Goal: Information Seeking & Learning: Learn about a topic

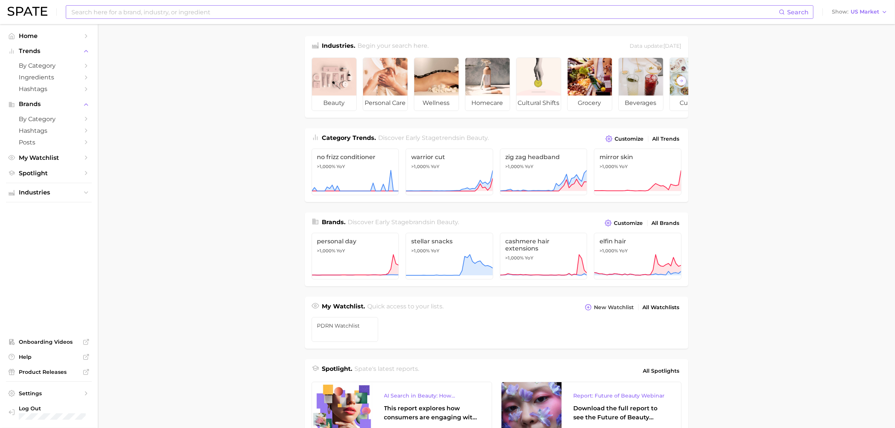
click at [118, 12] on input at bounding box center [425, 12] width 709 height 13
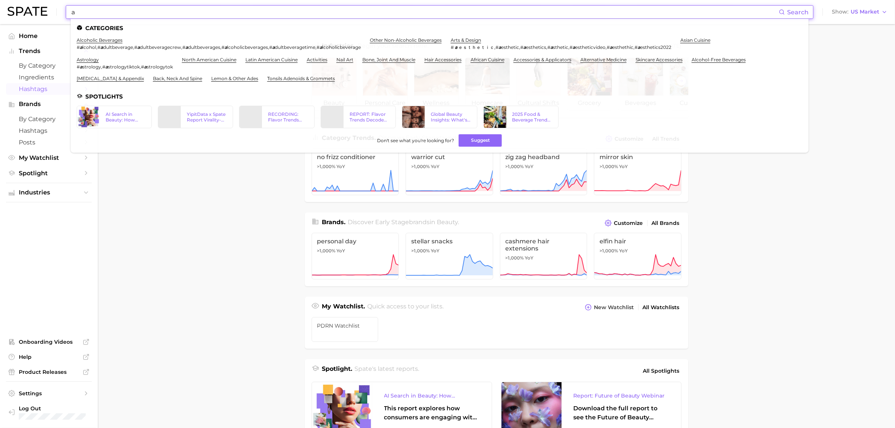
type input "a"
click at [38, 86] on span "Hashtags" at bounding box center [49, 88] width 60 height 7
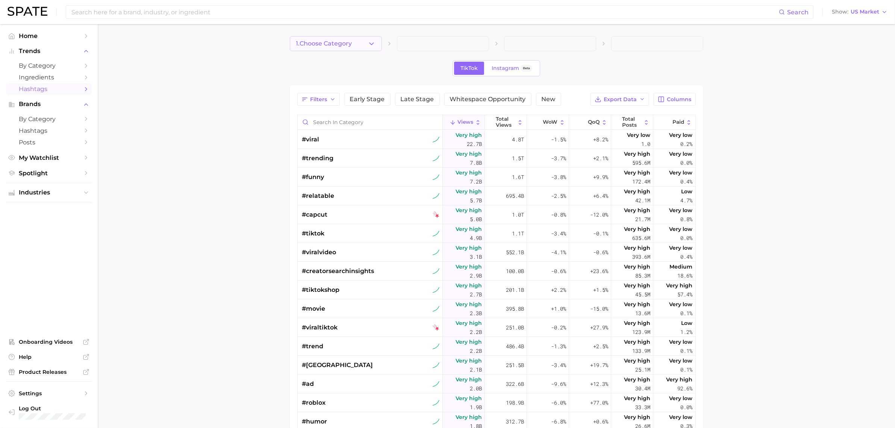
click at [317, 40] on span "1. Choose Category" at bounding box center [324, 43] width 56 height 7
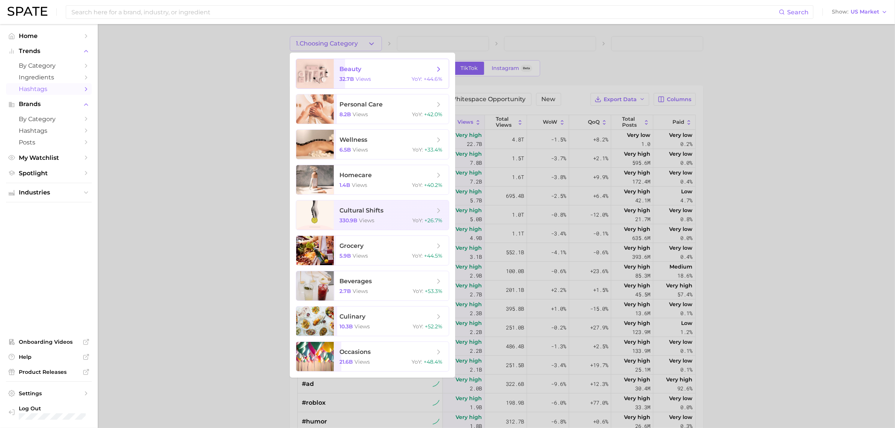
click at [326, 67] on div at bounding box center [315, 73] width 38 height 29
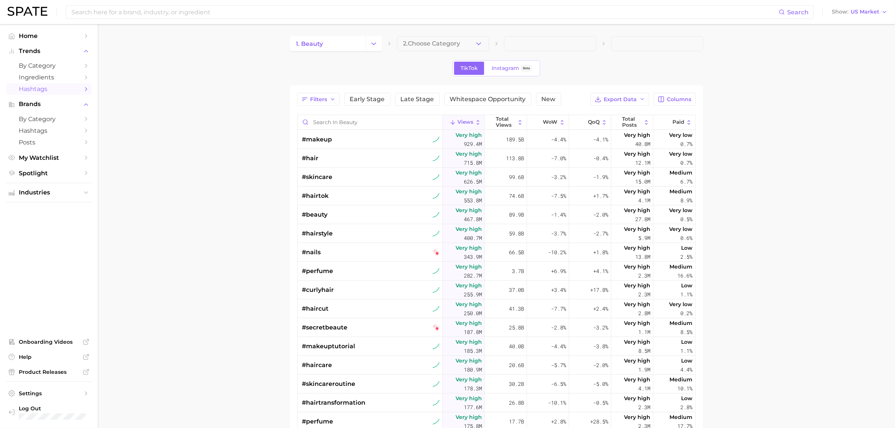
click at [409, 44] on span "2. Choose Category" at bounding box center [432, 43] width 57 height 7
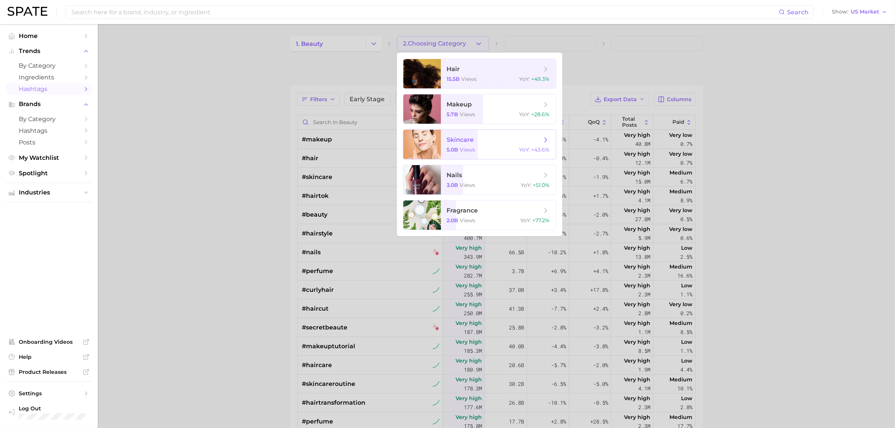
click at [431, 138] on div at bounding box center [423, 144] width 38 height 29
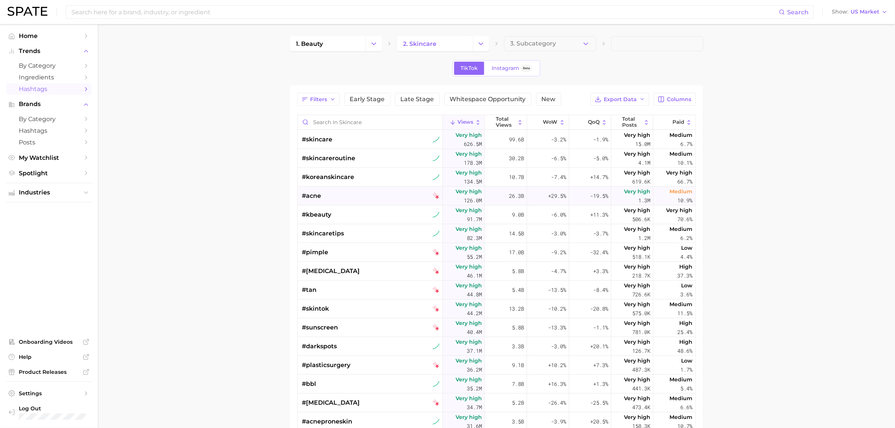
click at [358, 192] on div "#acne" at bounding box center [371, 196] width 138 height 19
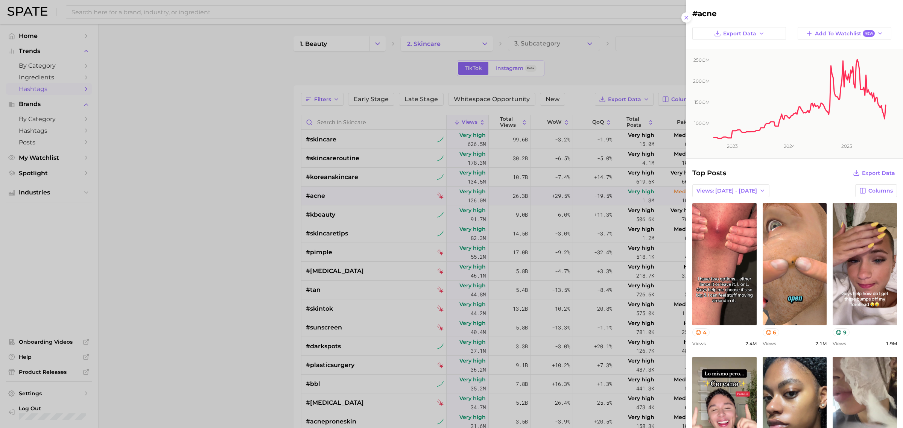
click at [581, 64] on div at bounding box center [451, 214] width 903 height 428
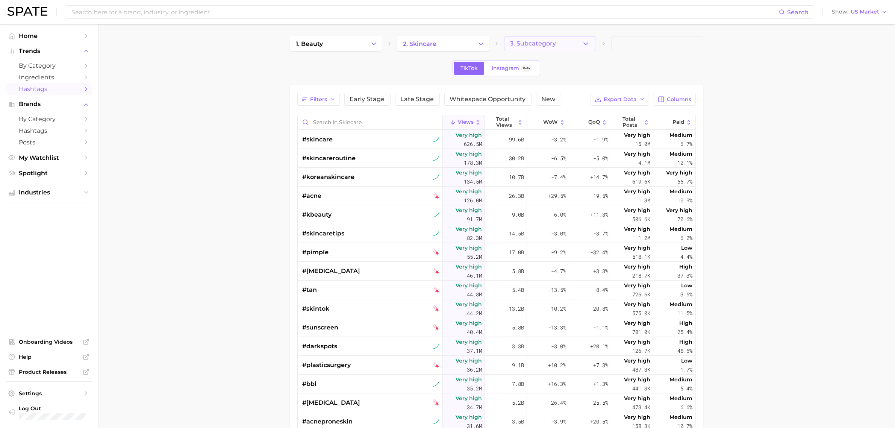
click at [574, 48] on button "3. Subcategory" at bounding box center [550, 43] width 92 height 15
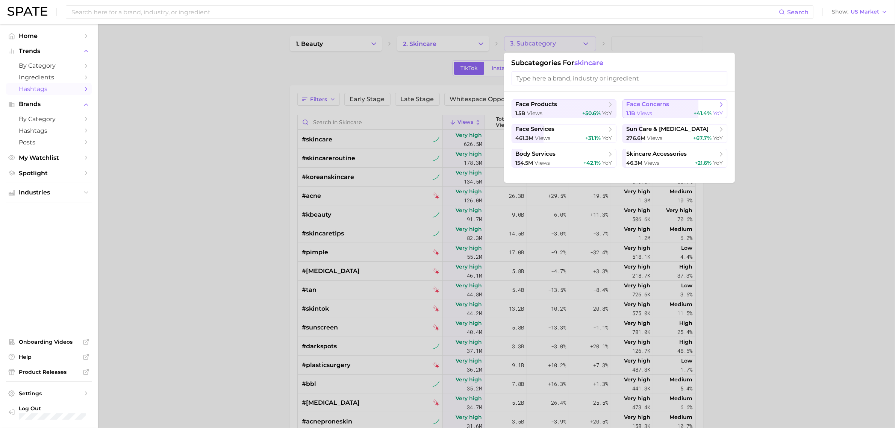
click at [684, 108] on button "face concerns 1.1b views +41.4% YoY" at bounding box center [675, 108] width 105 height 19
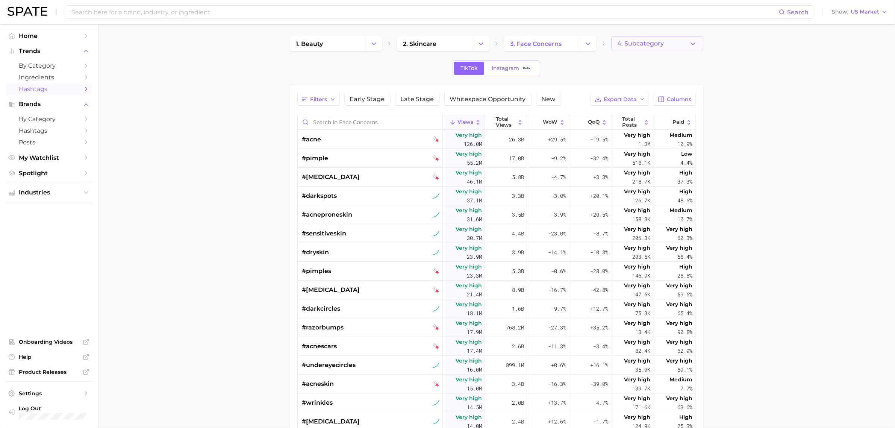
click at [679, 41] on button "4. Subcategory" at bounding box center [658, 43] width 92 height 15
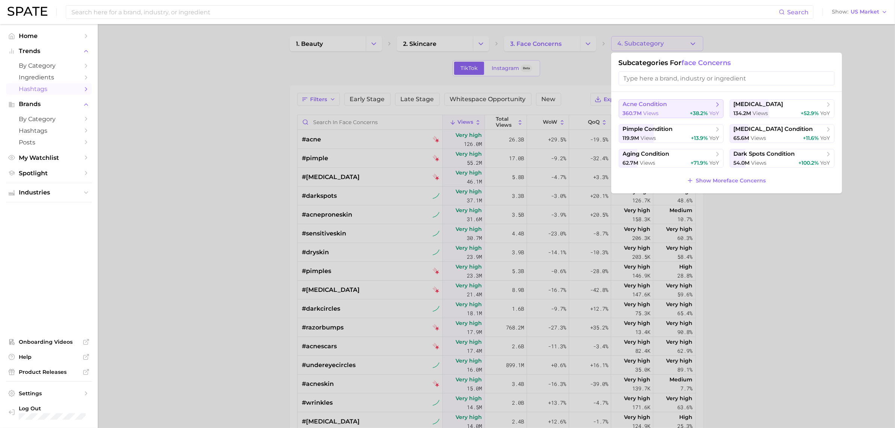
click at [676, 104] on span "acne condition" at bounding box center [668, 105] width 91 height 8
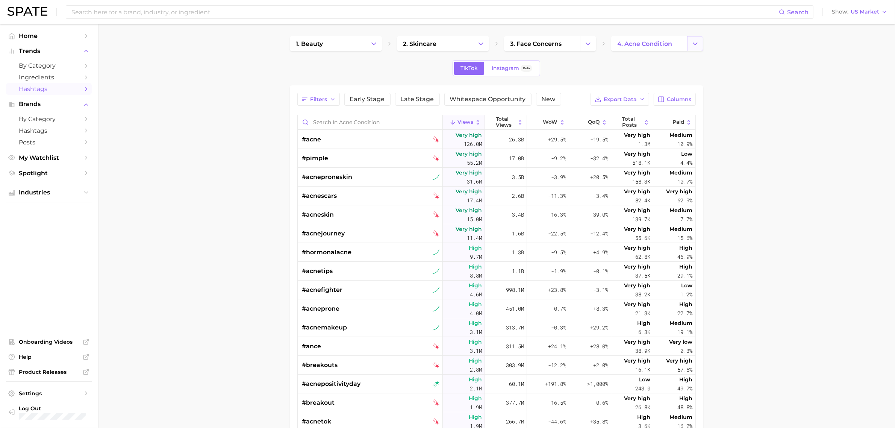
click at [700, 45] on button "Change Category" at bounding box center [695, 43] width 16 height 15
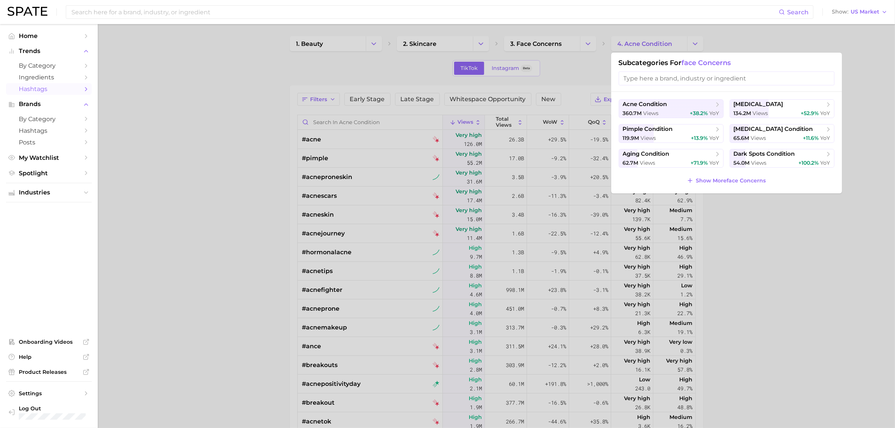
click at [562, 68] on div at bounding box center [447, 214] width 895 height 428
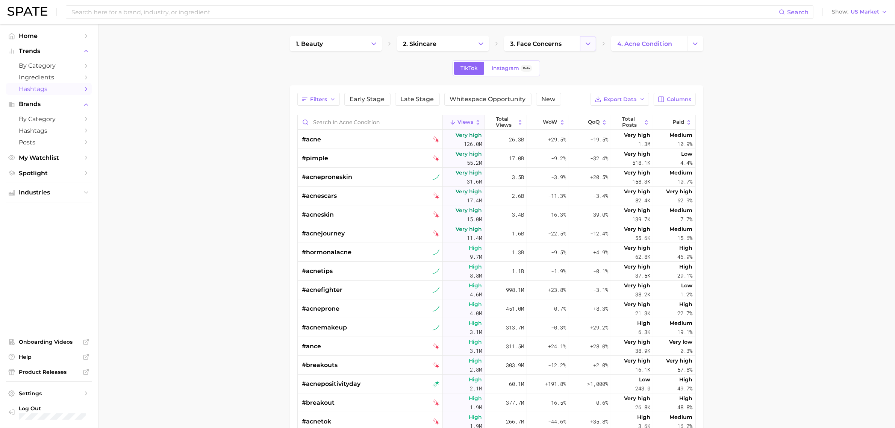
click at [587, 42] on icon "Change Category" at bounding box center [588, 44] width 8 height 8
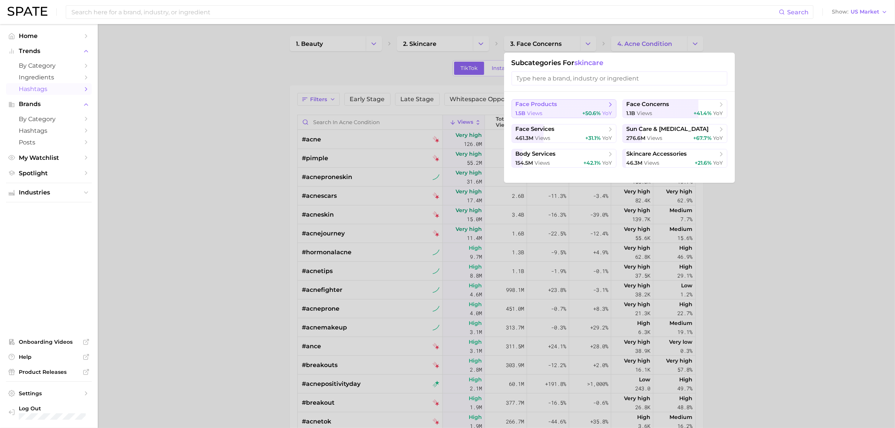
click at [609, 103] on icon at bounding box center [611, 105] width 8 height 8
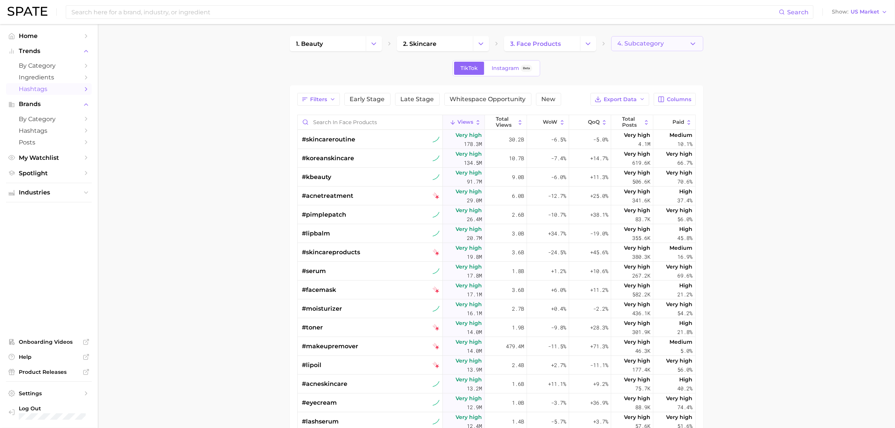
click at [651, 48] on button "4. Subcategory" at bounding box center [658, 43] width 92 height 15
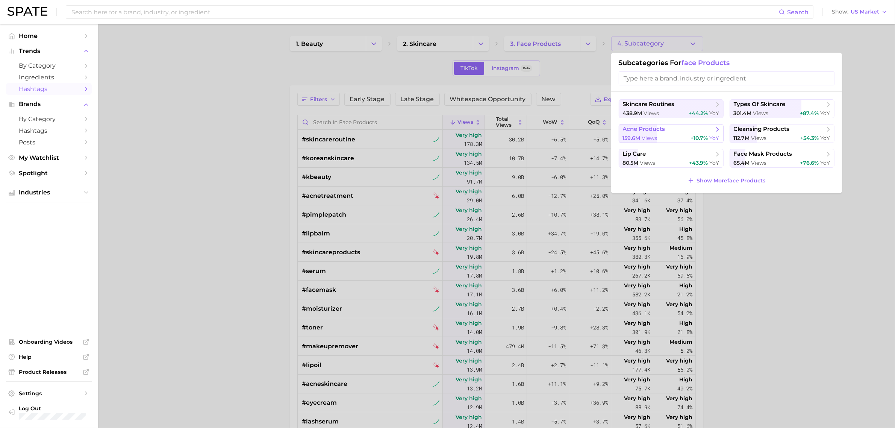
click at [684, 136] on div "159.6m views +10.7% YoY" at bounding box center [671, 138] width 97 height 7
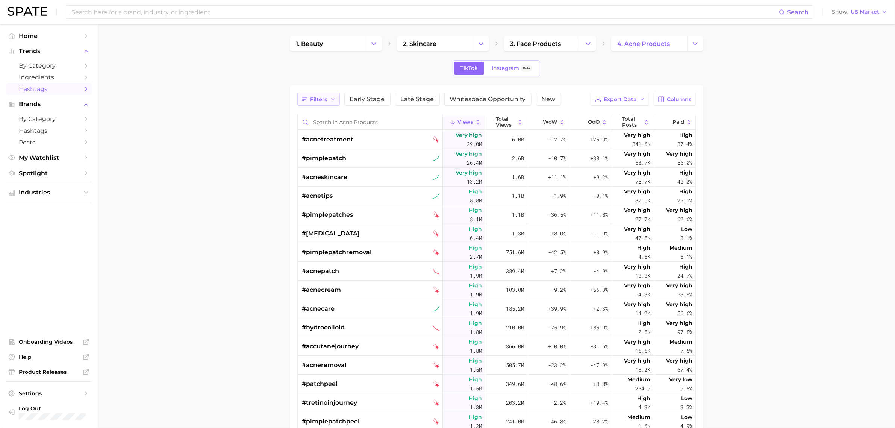
click at [322, 100] on span "Filters" at bounding box center [319, 99] width 17 height 6
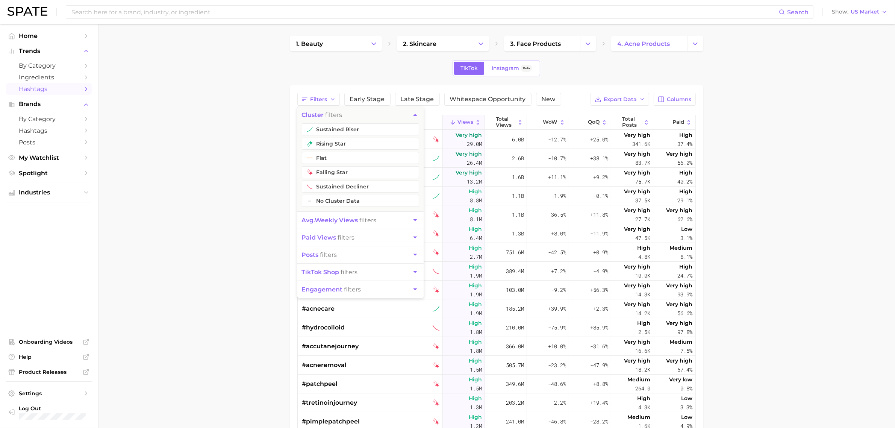
click at [264, 130] on main "1. beauty 2. skincare 3. face products 4. acne products TikTok Instagram Beta F…" at bounding box center [497, 306] width 798 height 564
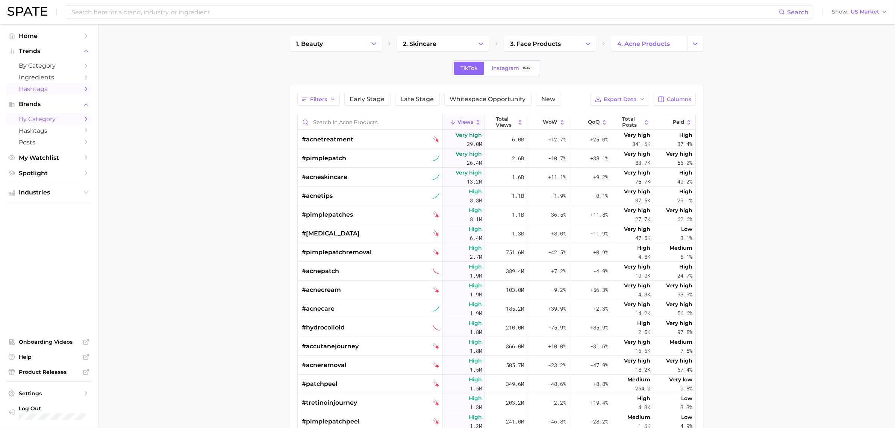
click at [59, 117] on span "by Category" at bounding box center [49, 118] width 60 height 7
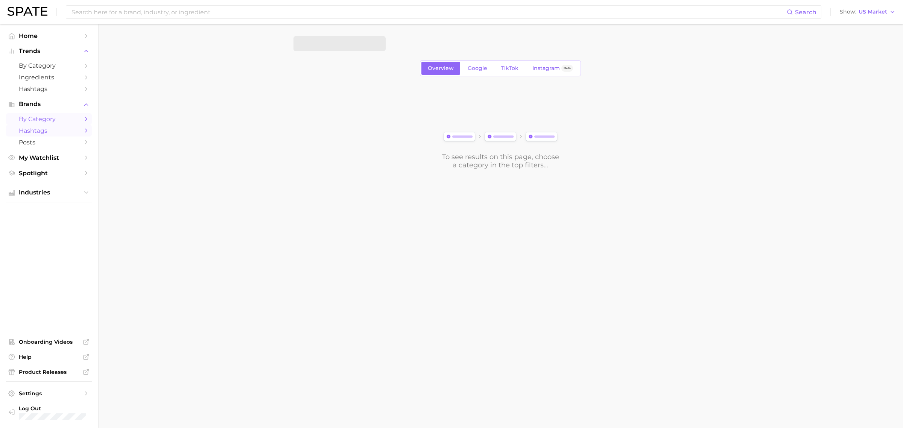
click at [56, 130] on span "Hashtags" at bounding box center [49, 130] width 60 height 7
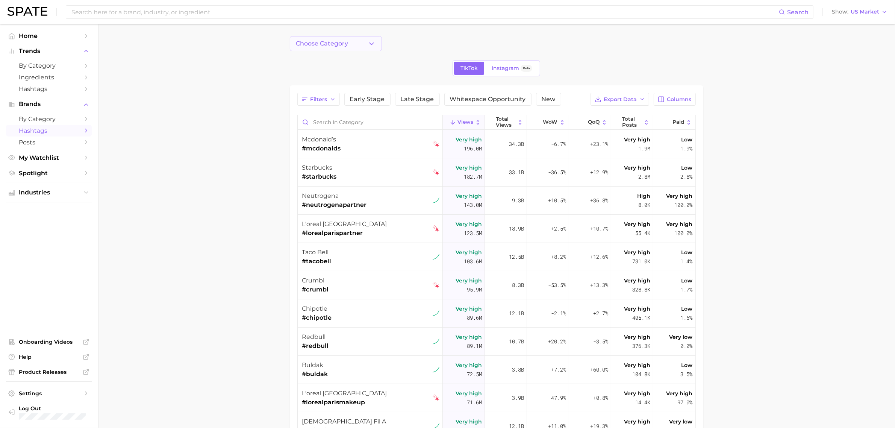
click at [345, 49] on button "Choose Category" at bounding box center [336, 43] width 92 height 15
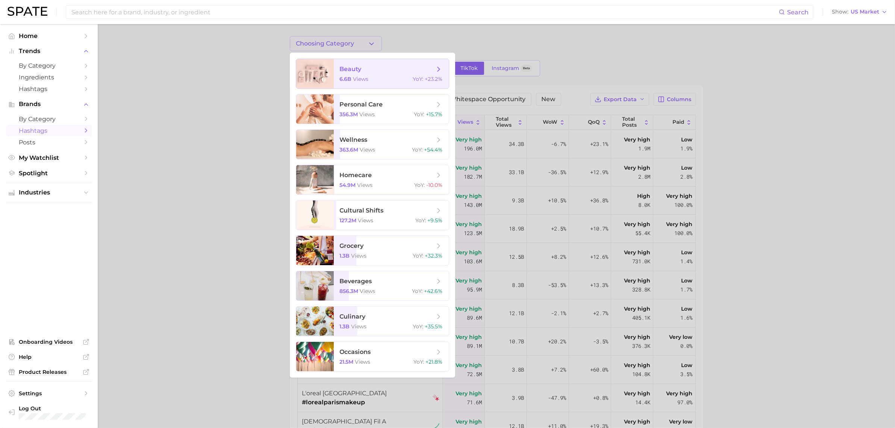
click at [348, 67] on span "beauty" at bounding box center [351, 68] width 22 height 7
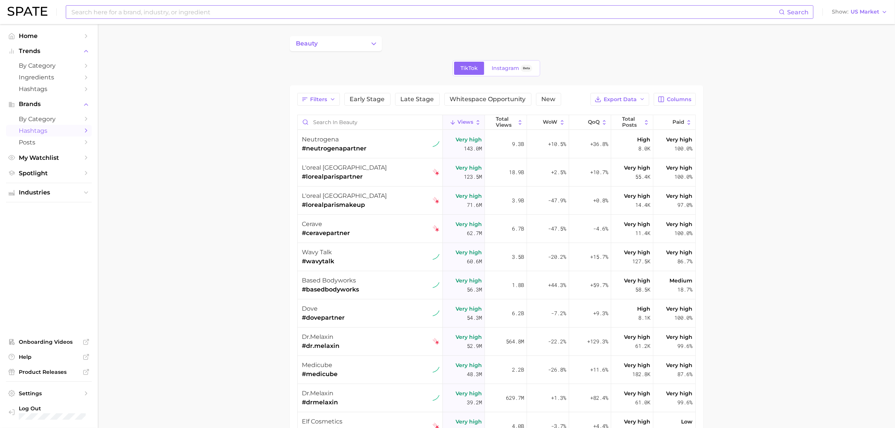
click at [339, 15] on input at bounding box center [425, 12] width 709 height 13
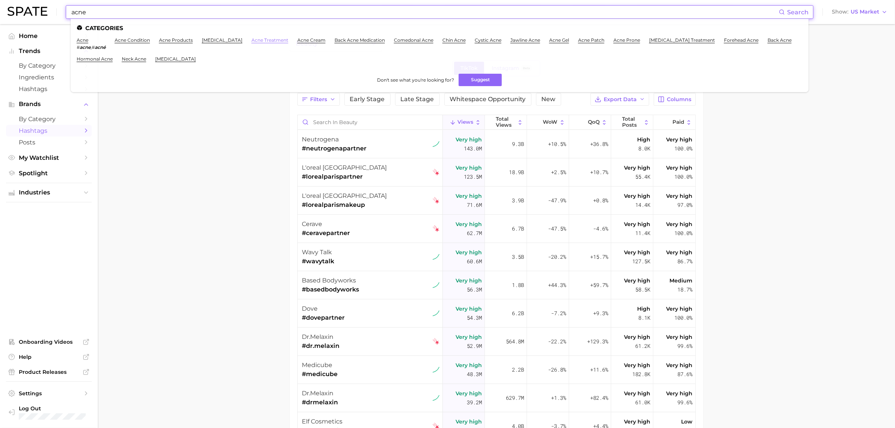
type input "acne"
click at [252, 41] on link "acne treatment" at bounding box center [270, 40] width 37 height 6
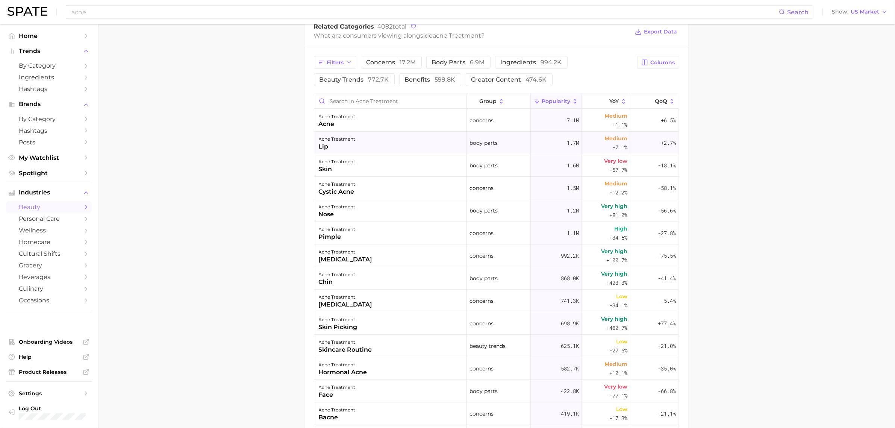
scroll to position [94, 0]
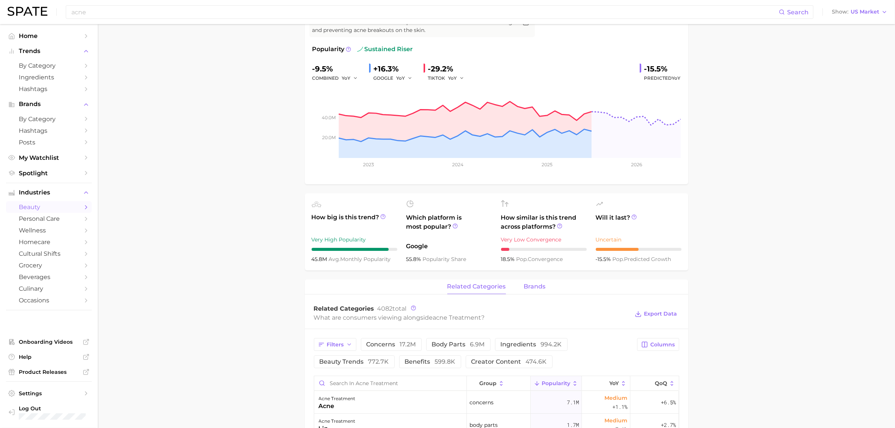
click at [544, 288] on span "brands" at bounding box center [535, 286] width 22 height 7
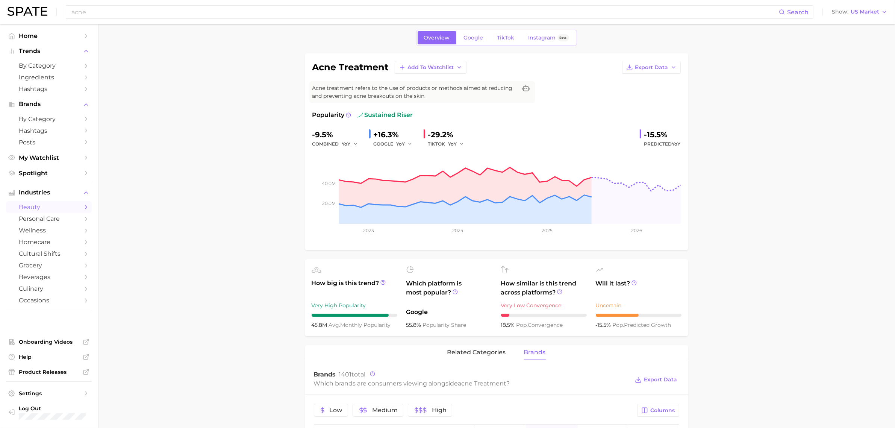
scroll to position [0, 0]
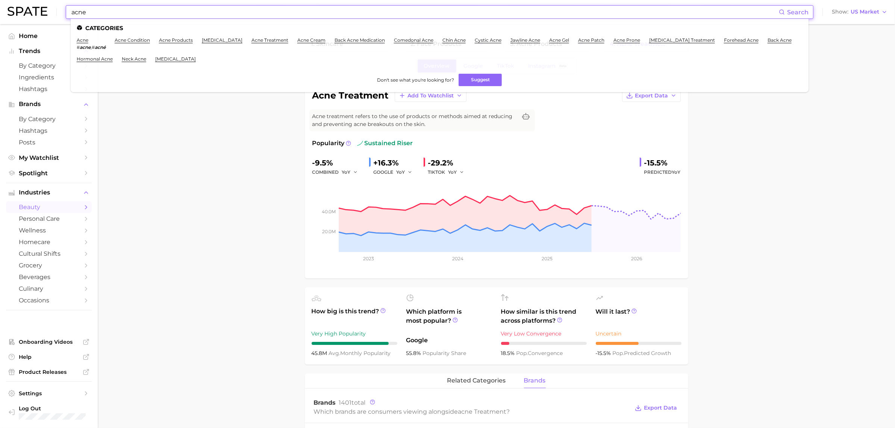
click at [346, 6] on input "acne" at bounding box center [425, 12] width 709 height 13
click at [83, 42] on li "acne # acne , # acné" at bounding box center [91, 43] width 29 height 13
click at [83, 40] on link "acne" at bounding box center [83, 40] width 12 height 6
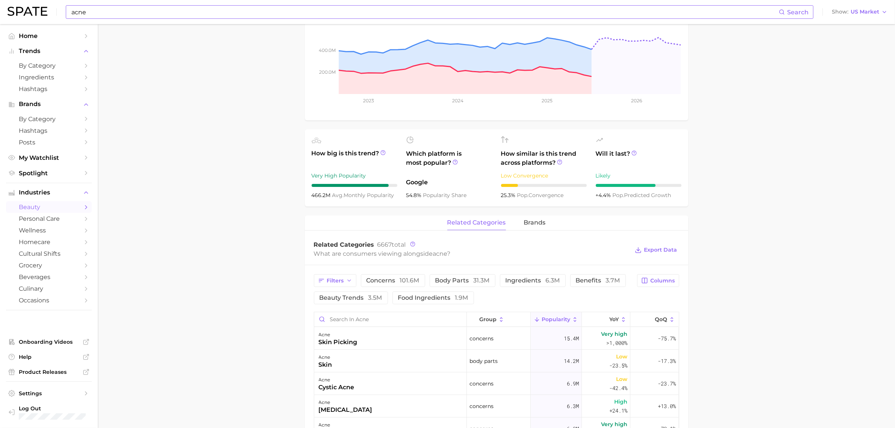
scroll to position [188, 0]
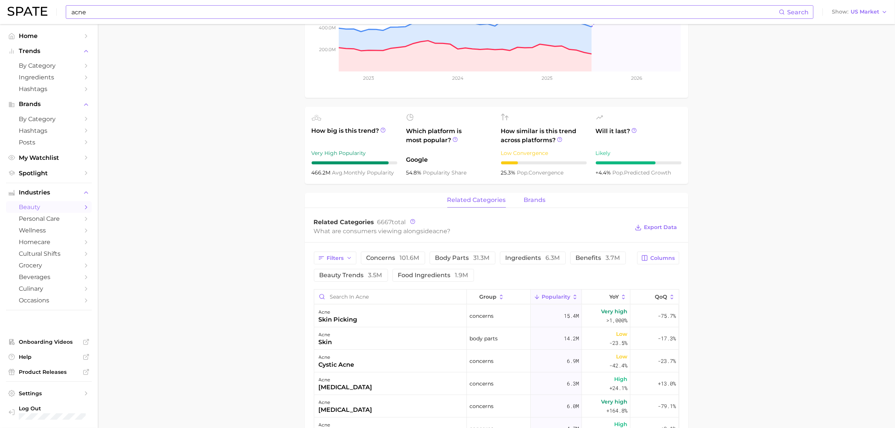
click at [533, 206] on button "brands" at bounding box center [535, 200] width 22 height 15
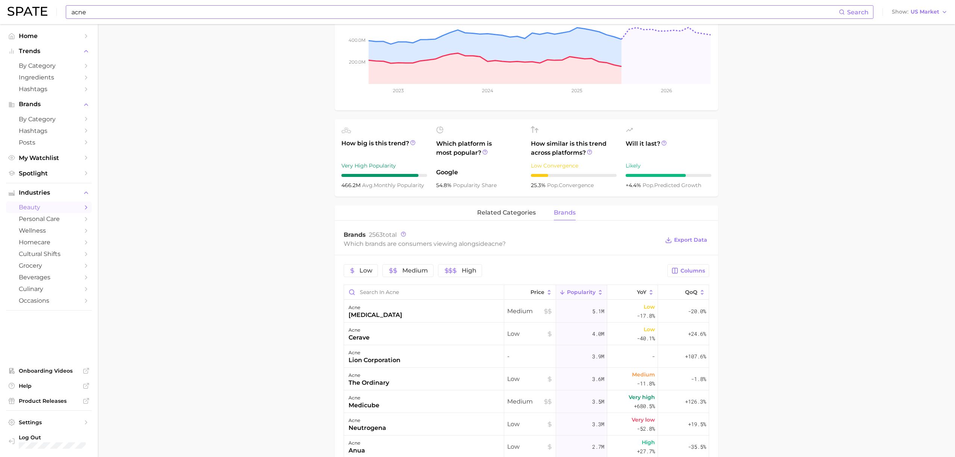
scroll to position [0, 0]
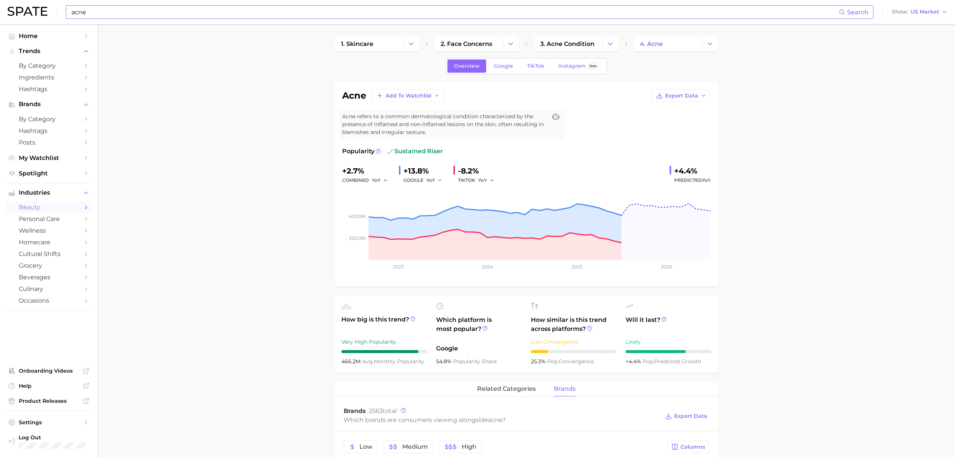
drag, startPoint x: 177, startPoint y: 223, endPoint x: 186, endPoint y: 221, distance: 9.2
click at [902, 5] on div "acne Search Show US Market" at bounding box center [478, 12] width 940 height 24
click at [902, 8] on button "Show US Market" at bounding box center [919, 12] width 59 height 10
click at [902, 91] on button "Global" at bounding box center [923, 92] width 66 height 14
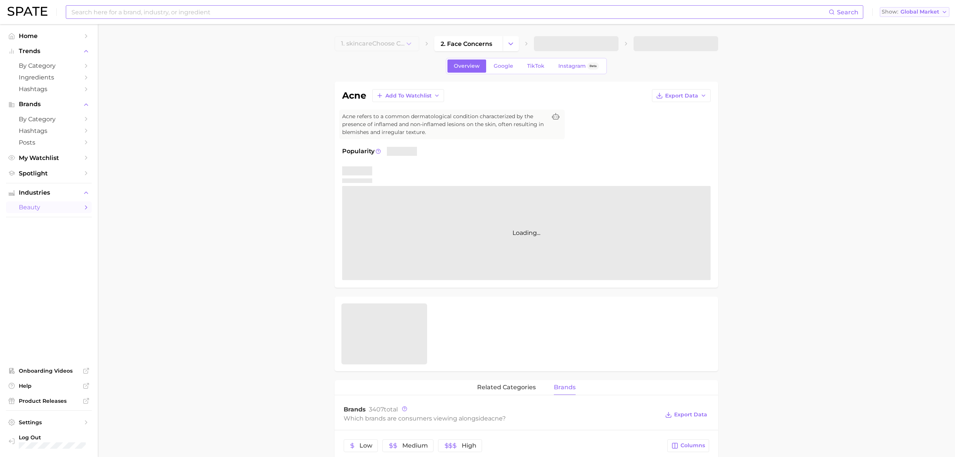
click at [902, 11] on span "Global Market" at bounding box center [920, 12] width 39 height 4
click at [902, 22] on span "United States" at bounding box center [913, 24] width 58 height 6
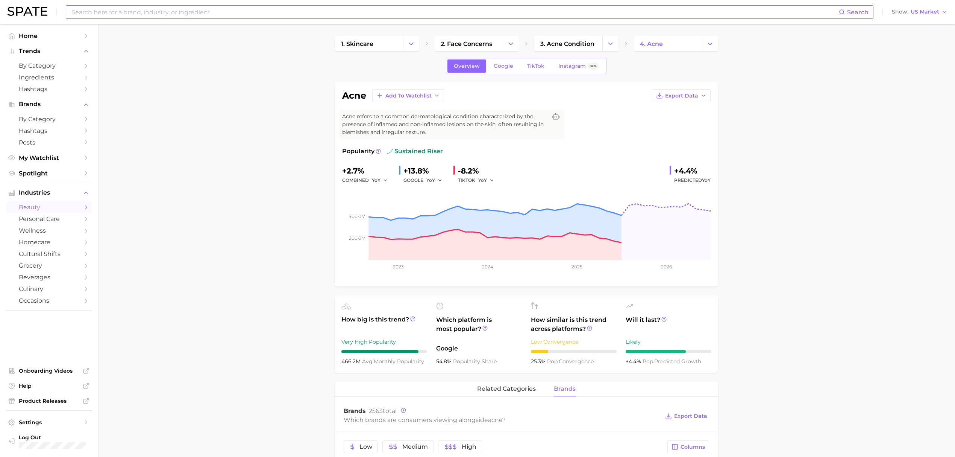
click at [216, 11] on input at bounding box center [455, 12] width 768 height 13
type input "PDRN"
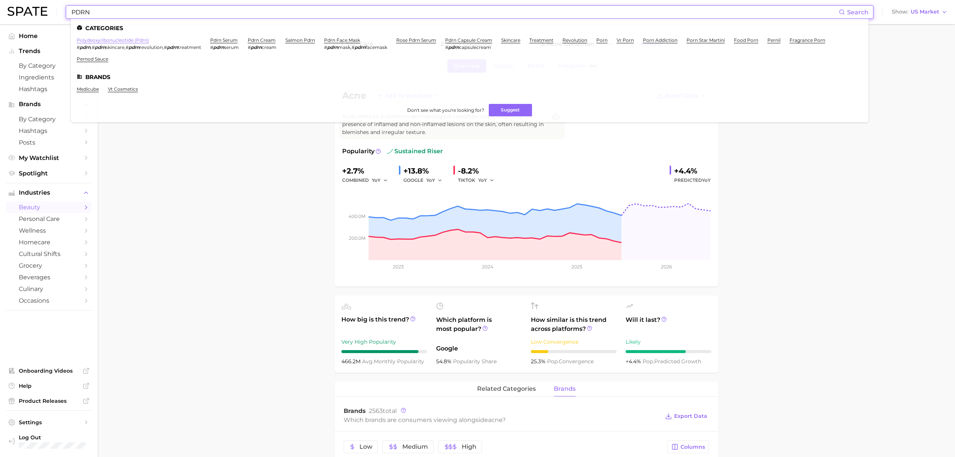
click at [115, 40] on link "polydeoxyribonucleotide (pdrn)" at bounding box center [113, 40] width 72 height 6
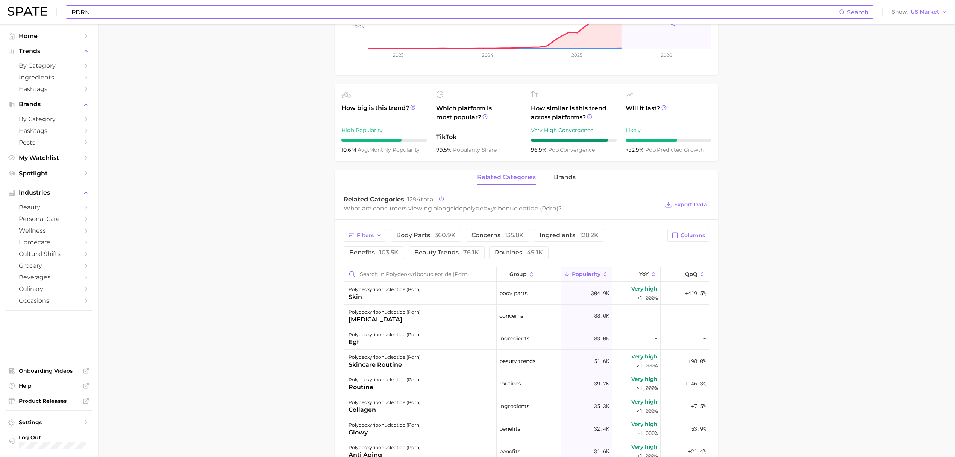
scroll to position [200, 0]
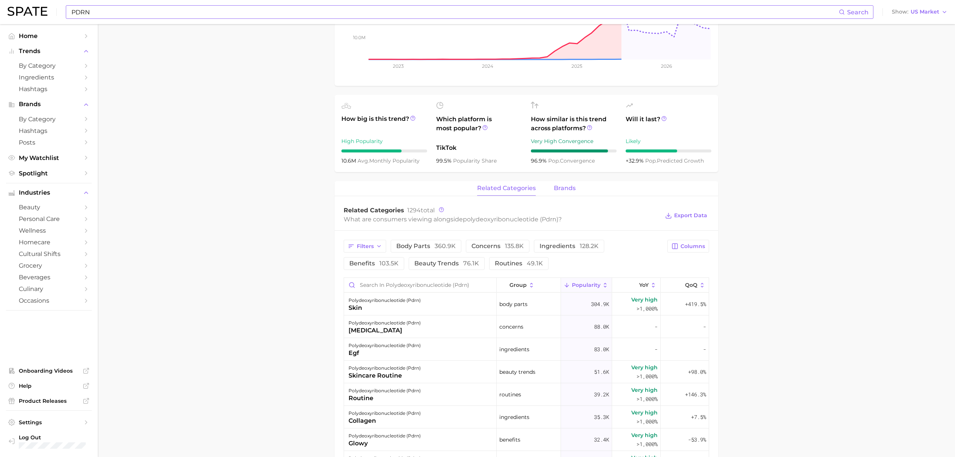
click at [559, 188] on span "brands" at bounding box center [565, 188] width 22 height 7
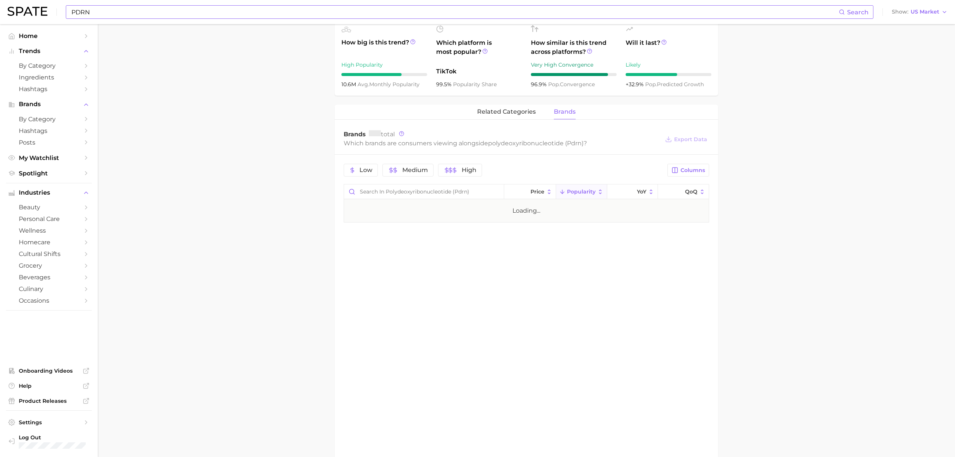
scroll to position [301, 0]
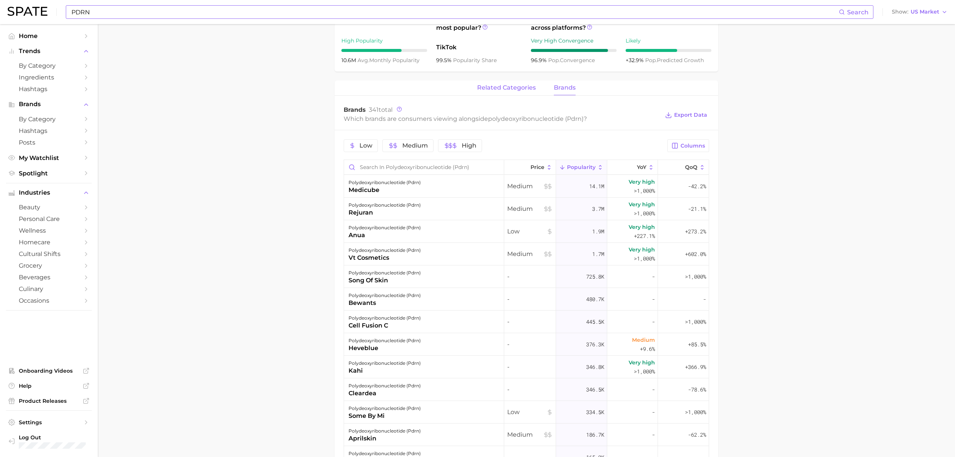
click at [480, 88] on span "related categories" at bounding box center [506, 87] width 59 height 7
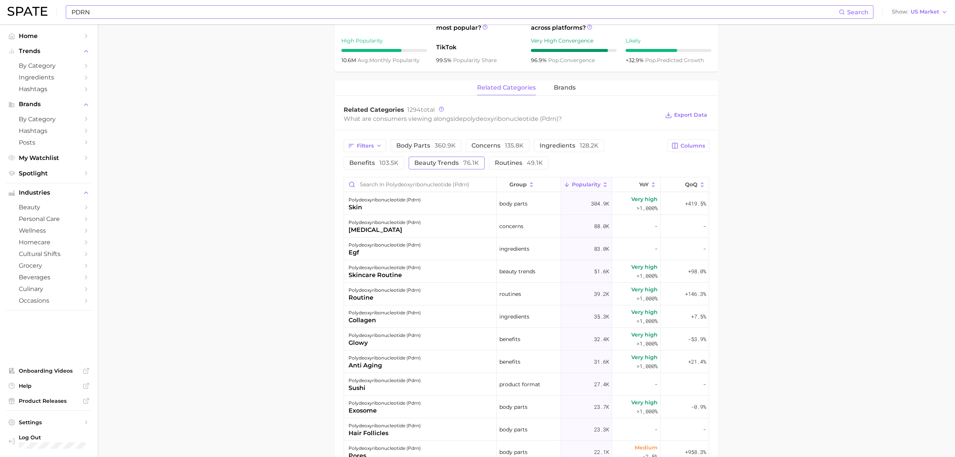
drag, startPoint x: 454, startPoint y: 160, endPoint x: 485, endPoint y: 169, distance: 33.0
click at [454, 160] on button "beauty trends 76.1k" at bounding box center [447, 162] width 76 height 13
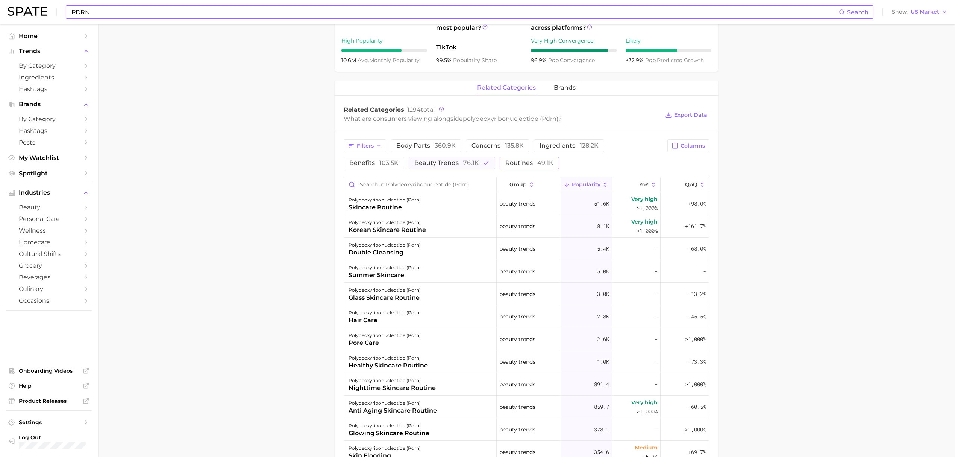
click at [533, 158] on button "routines 49.1k" at bounding box center [529, 162] width 59 height 13
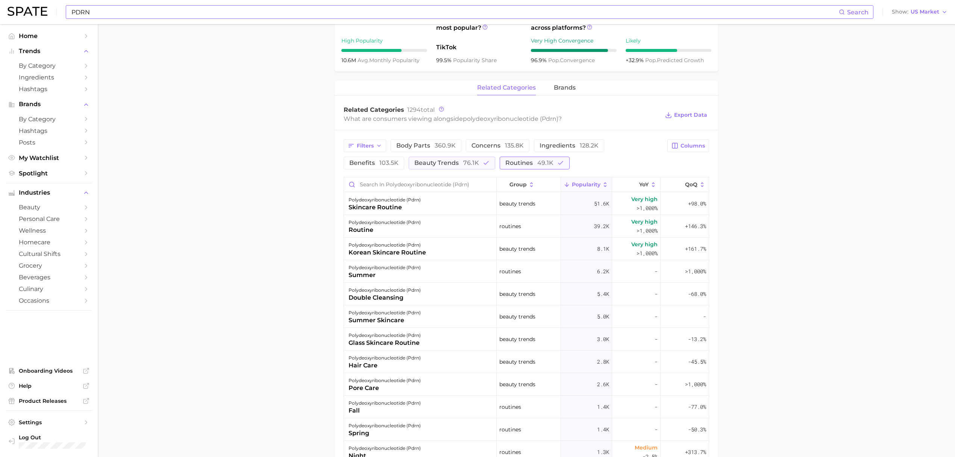
click at [528, 161] on span "routines 49.1k" at bounding box center [529, 163] width 48 height 6
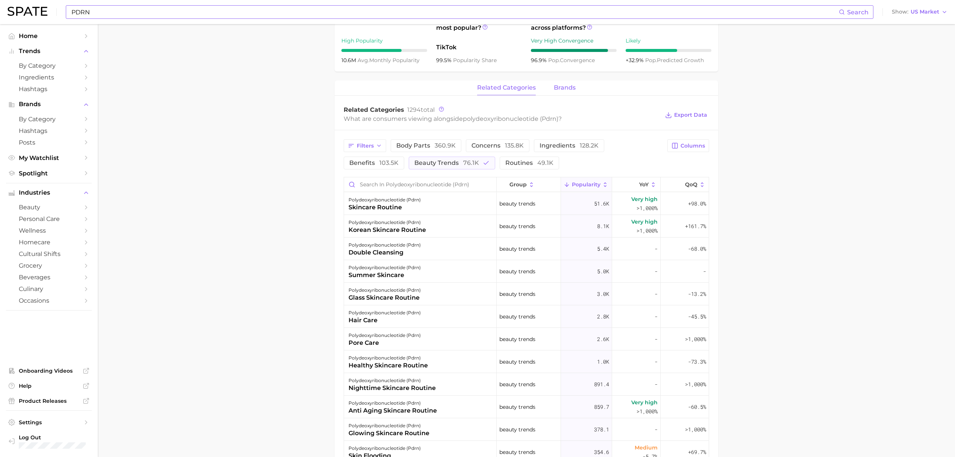
click at [555, 91] on span "brands" at bounding box center [565, 87] width 22 height 7
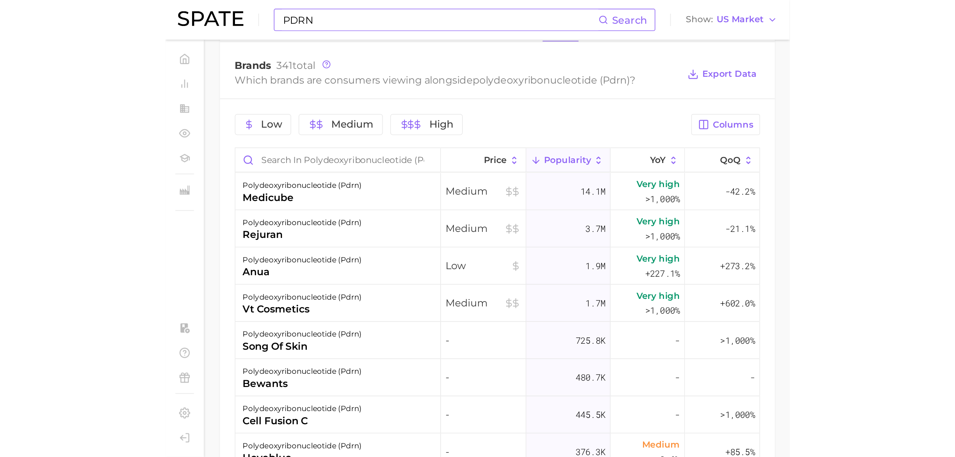
scroll to position [401, 0]
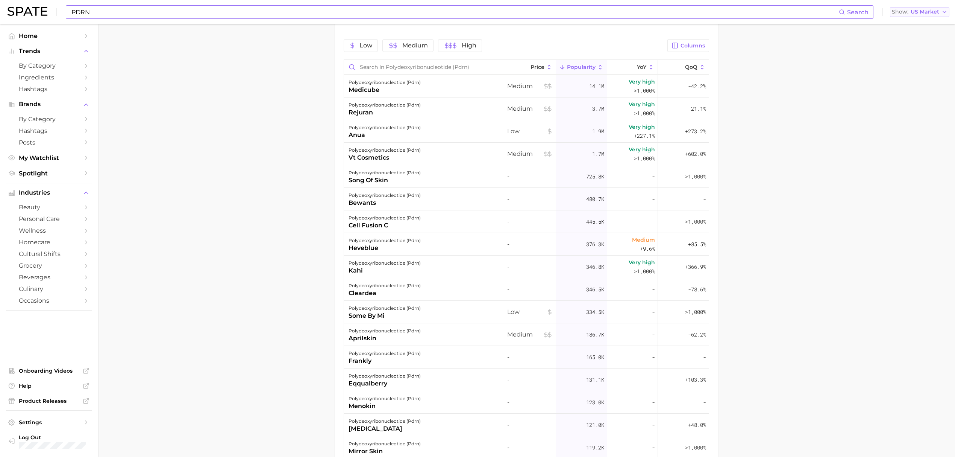
click at [902, 10] on span "US Market" at bounding box center [925, 12] width 29 height 4
click at [902, 90] on span "Global" at bounding box center [902, 92] width 17 height 6
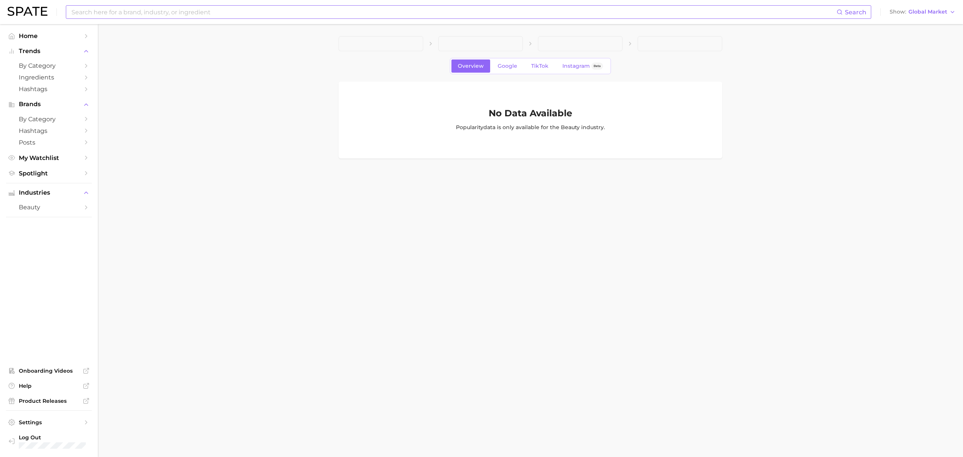
click at [867, 89] on main "Overview Google TikTok Instagram Beta No Data Available Popularity data is only…" at bounding box center [530, 110] width 865 height 172
click at [108, 17] on input at bounding box center [454, 12] width 766 height 13
type input "pdrn"
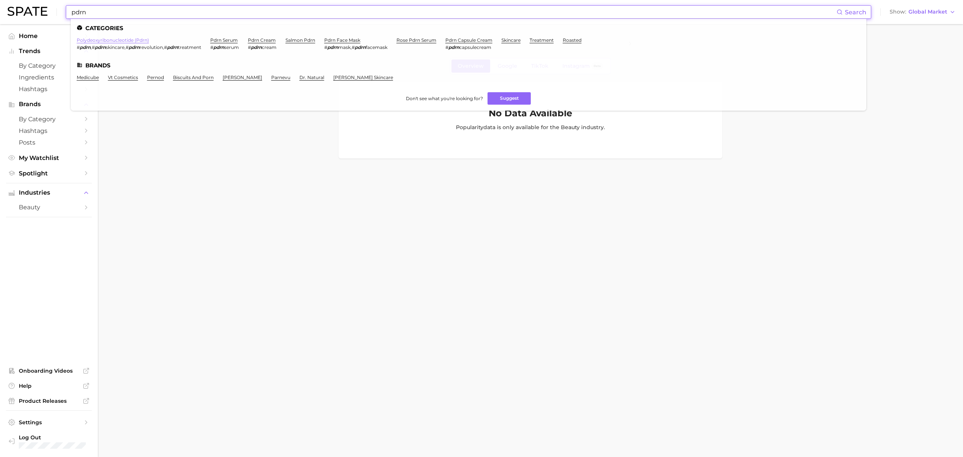
click at [138, 39] on link "polydeoxyribonucleotide (pdrn)" at bounding box center [113, 40] width 72 height 6
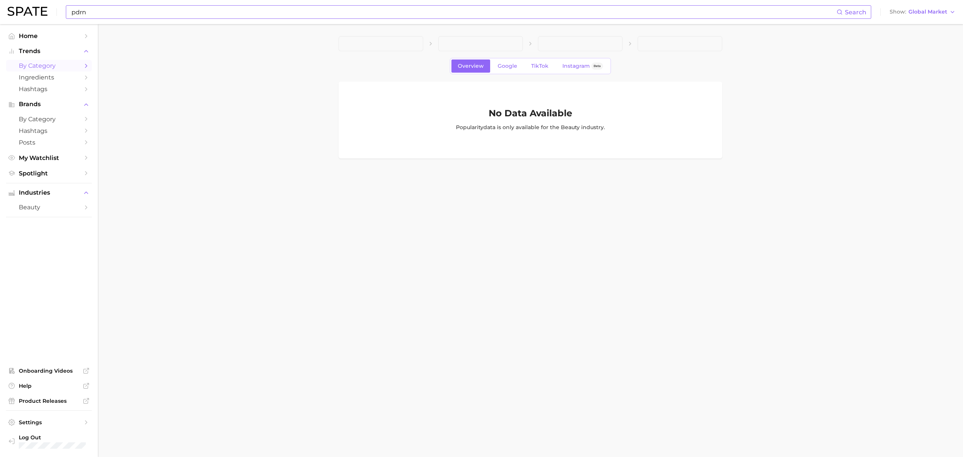
click at [63, 71] on link "by Category" at bounding box center [49, 66] width 86 height 12
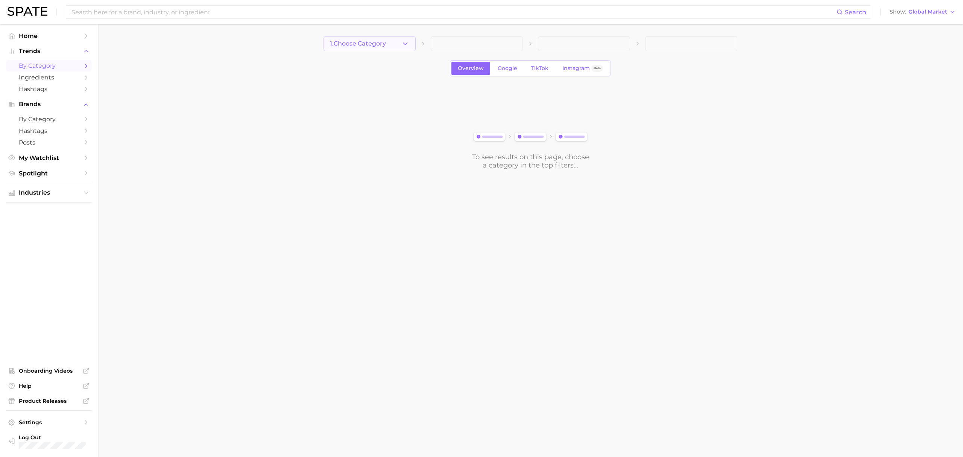
click at [392, 47] on button "1. Choose Category" at bounding box center [369, 43] width 92 height 15
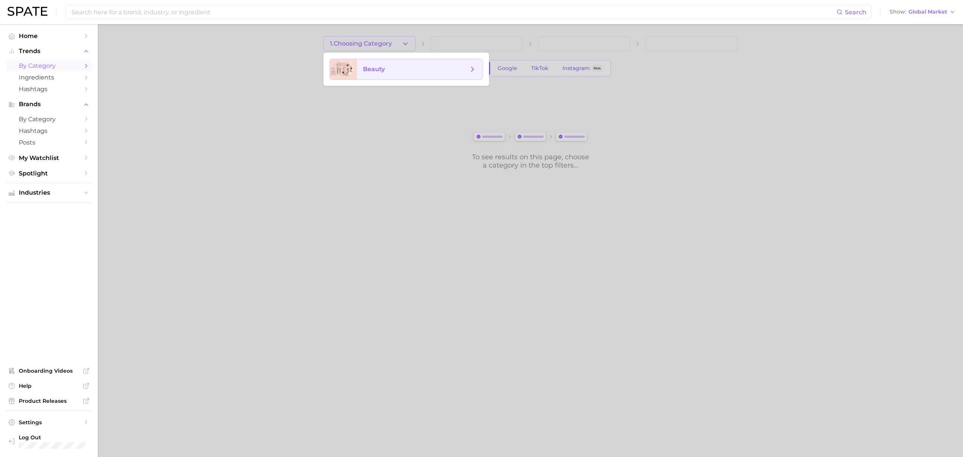
click at [389, 65] on span "beauty" at bounding box center [420, 69] width 126 height 20
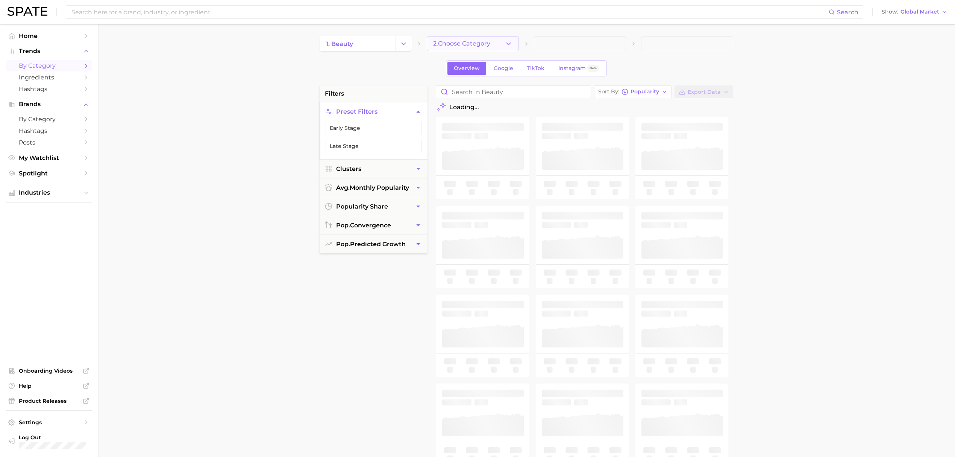
click at [457, 46] on span "2. Choose Category" at bounding box center [461, 43] width 57 height 7
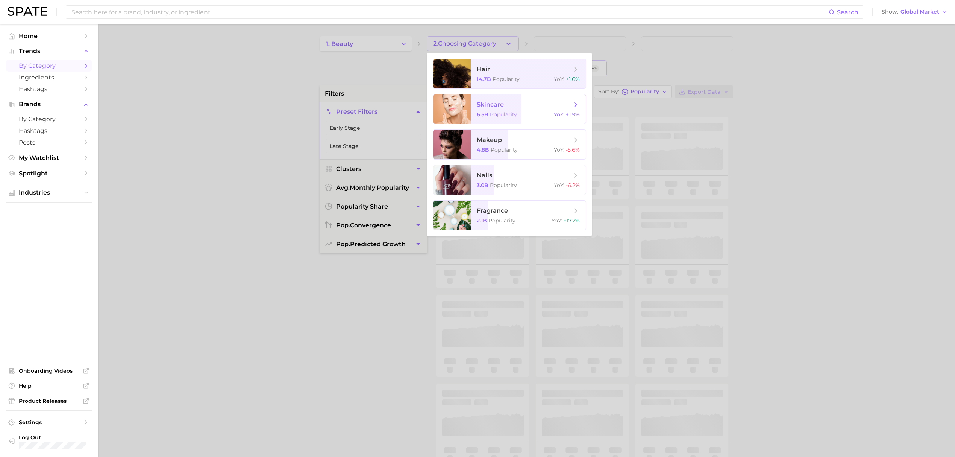
click at [466, 110] on div at bounding box center [452, 108] width 38 height 29
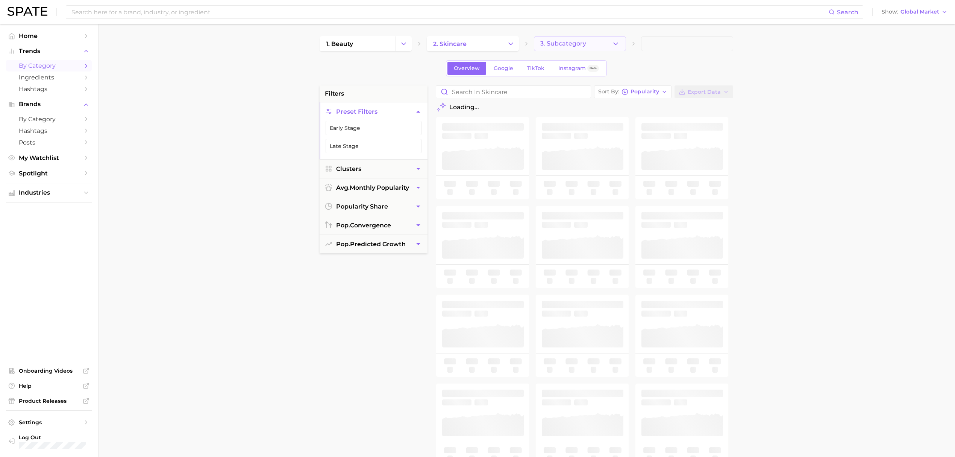
click at [574, 47] on button "3. Subcategory" at bounding box center [580, 43] width 92 height 15
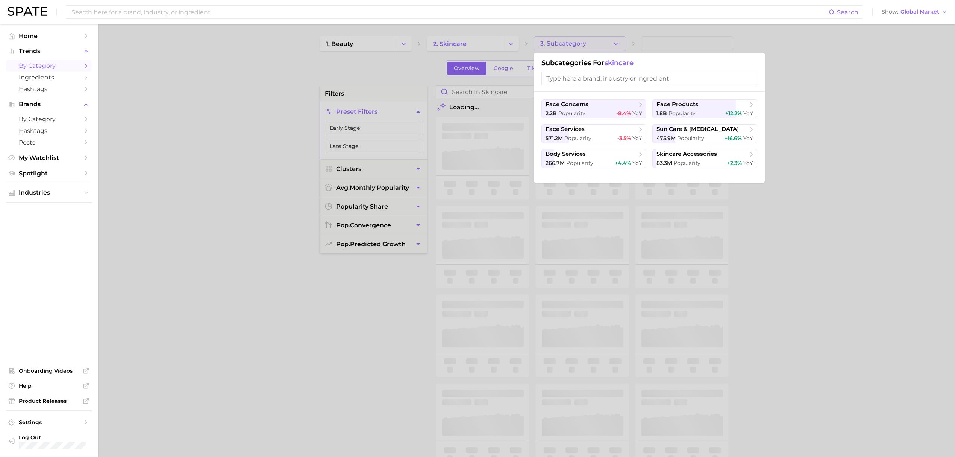
click at [580, 78] on input "search" at bounding box center [650, 78] width 216 height 14
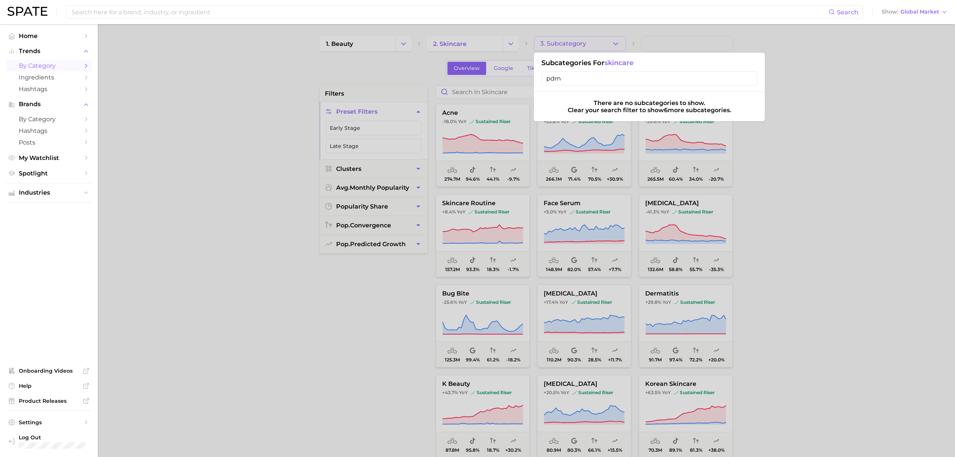
type input "pdrn"
click at [788, 131] on div at bounding box center [477, 228] width 955 height 457
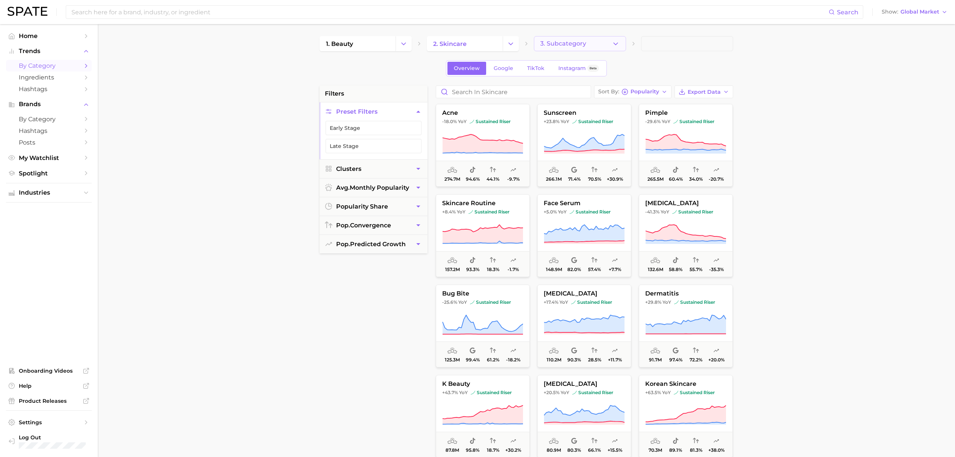
click at [596, 47] on button "3. Subcategory" at bounding box center [580, 43] width 92 height 15
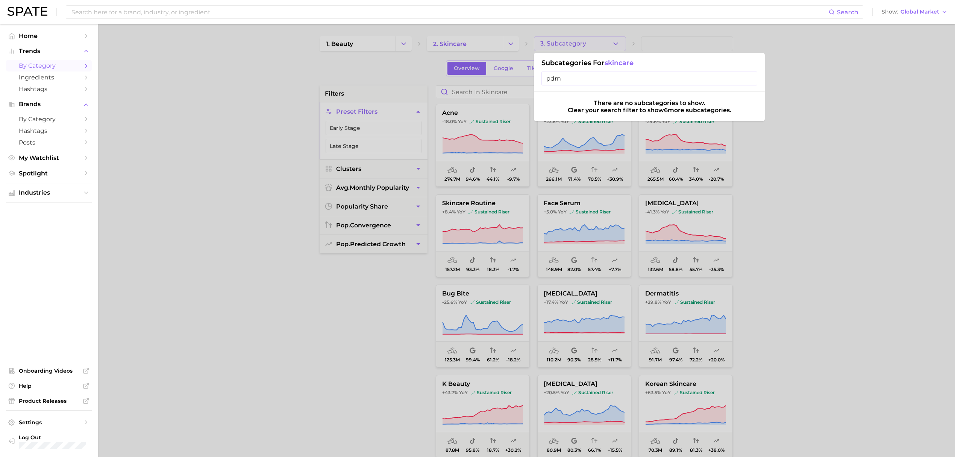
click at [572, 68] on div "Subcategories for skincare pdrn" at bounding box center [649, 72] width 231 height 39
click at [572, 73] on input "pdrn" at bounding box center [650, 78] width 216 height 14
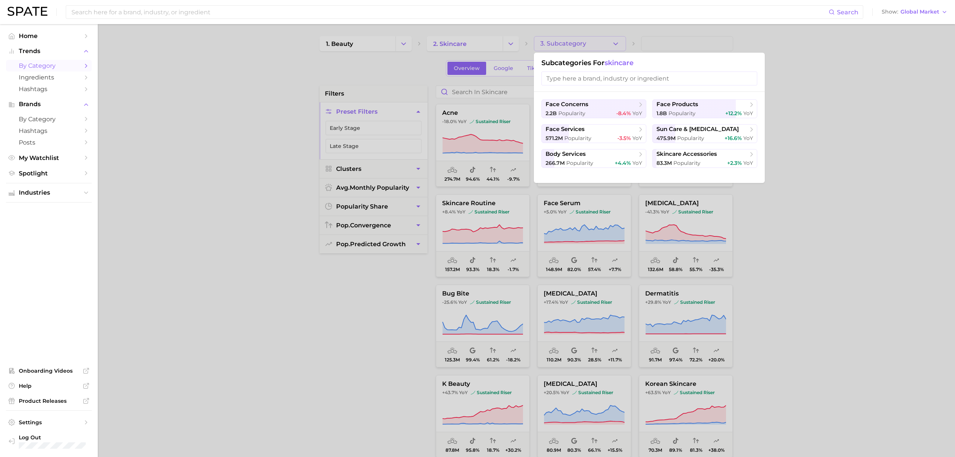
click at [786, 167] on div at bounding box center [477, 228] width 955 height 457
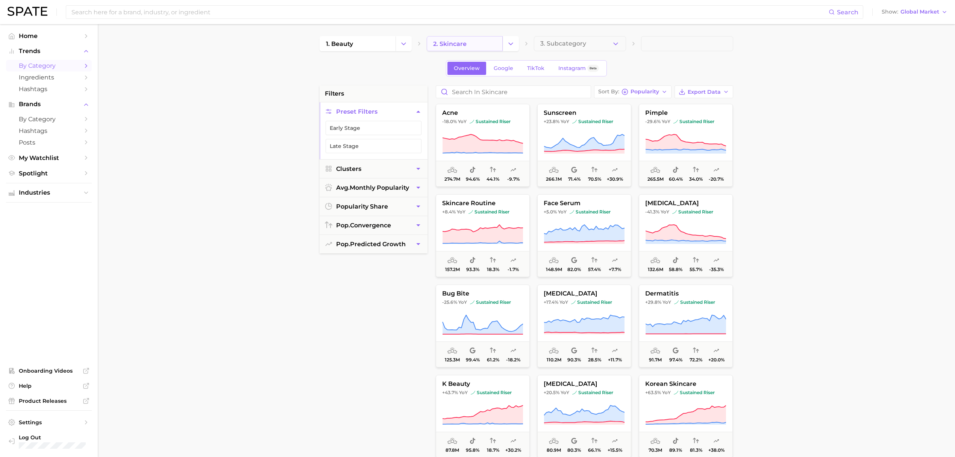
click at [471, 43] on link "2. skincare" at bounding box center [465, 43] width 76 height 15
click at [505, 96] on input "Search in skincare" at bounding box center [513, 92] width 155 height 12
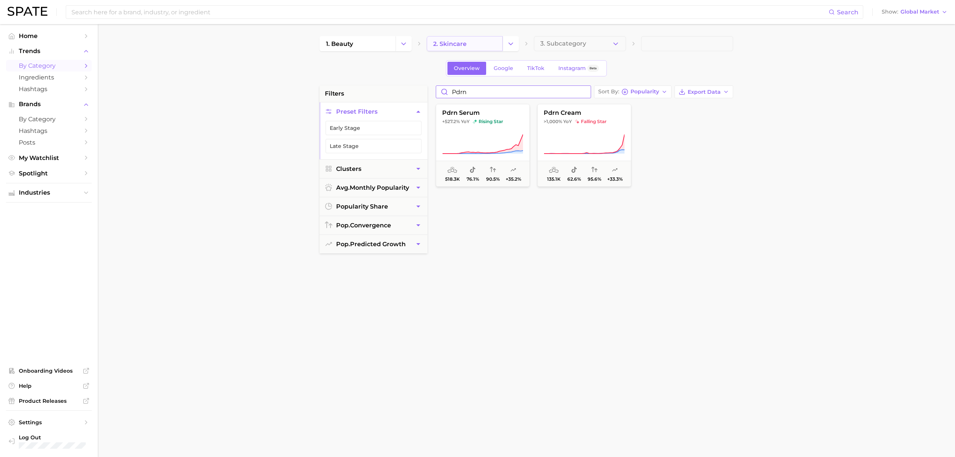
type input "pdrn"
click at [473, 44] on link "2. skincare" at bounding box center [465, 43] width 76 height 15
click at [546, 44] on span "3. Subcategory" at bounding box center [563, 43] width 46 height 7
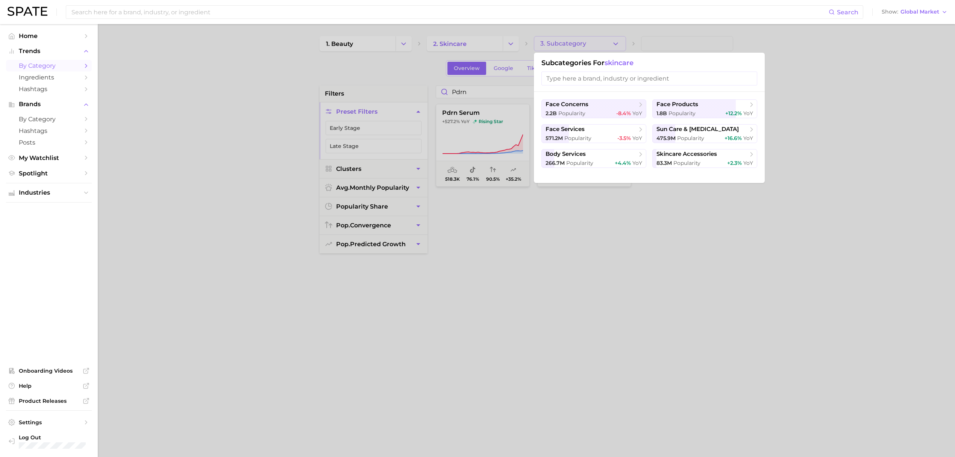
click at [546, 44] on div at bounding box center [477, 228] width 955 height 457
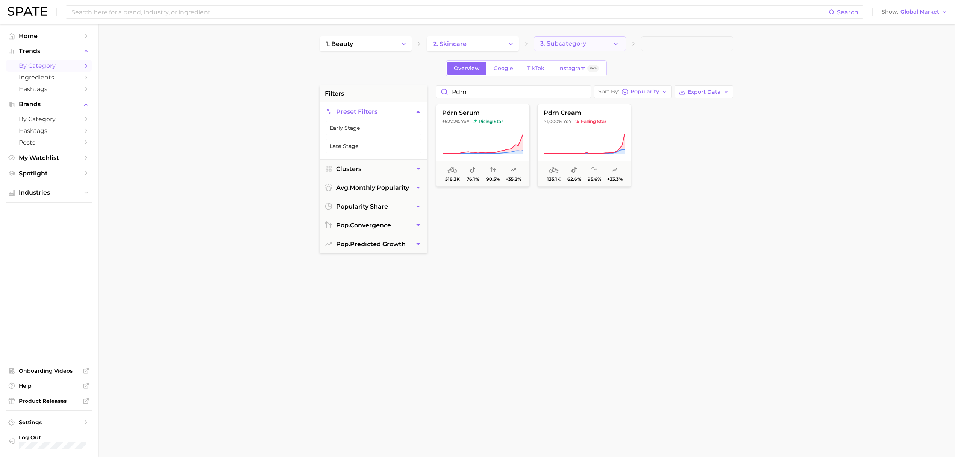
click at [587, 36] on button "3. Subcategory" at bounding box center [580, 43] width 92 height 15
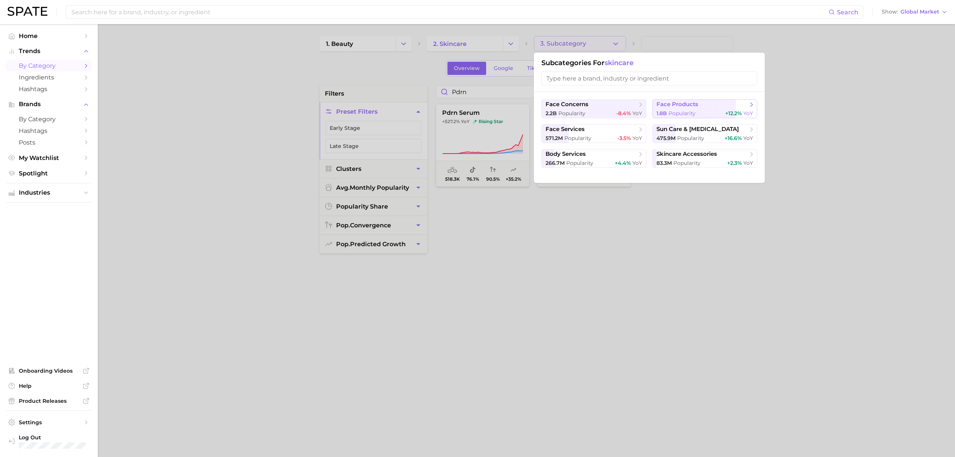
click at [670, 102] on span "face products" at bounding box center [678, 104] width 42 height 7
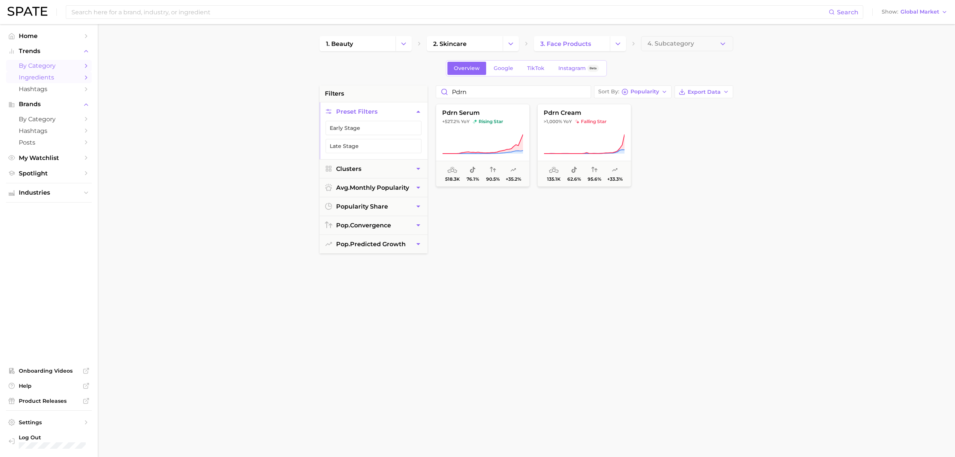
click at [25, 79] on span "Ingredients" at bounding box center [49, 77] width 60 height 7
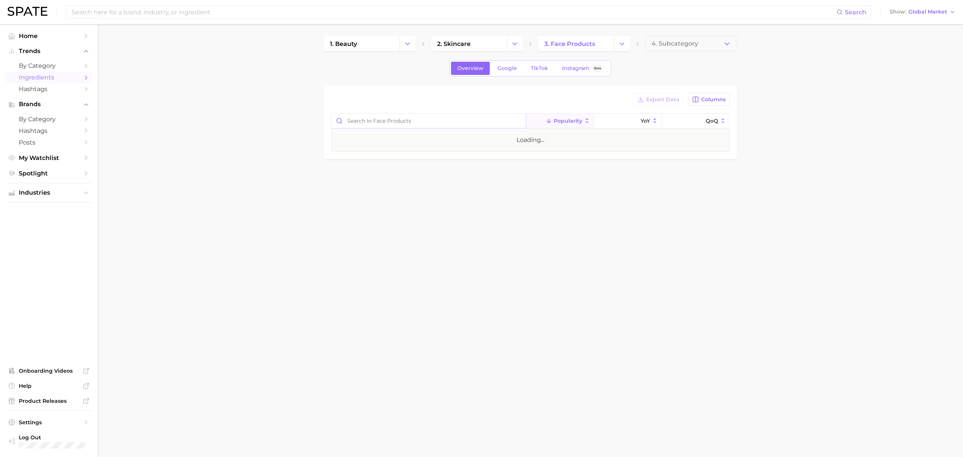
click at [451, 117] on input "Search in face products" at bounding box center [428, 121] width 194 height 14
type input "pdrn"
click at [411, 139] on div "polydeoxyribonucleotide (pdrn)" at bounding box center [385, 143] width 99 height 9
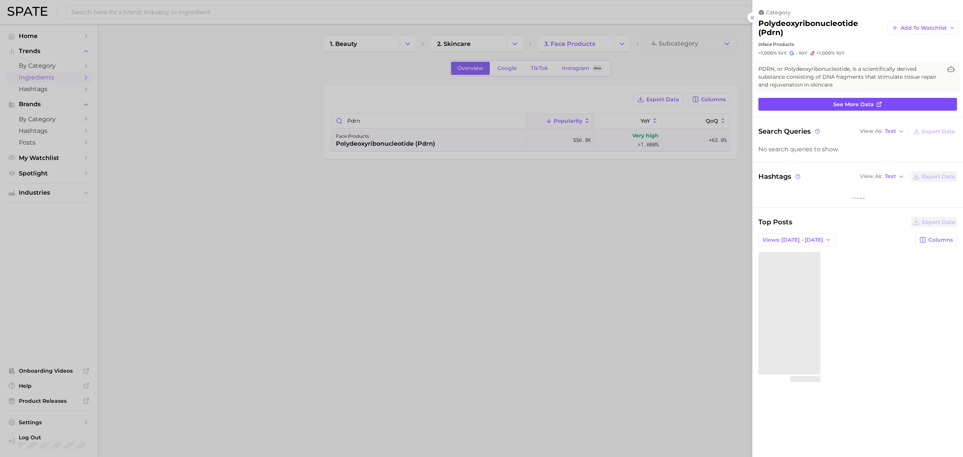
click at [797, 98] on link "See more data" at bounding box center [857, 104] width 199 height 13
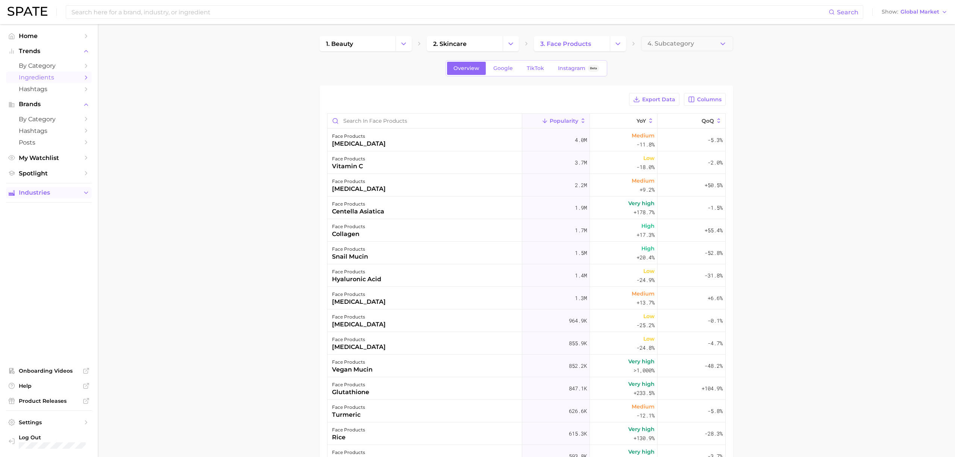
click at [84, 196] on icon "Sidebar" at bounding box center [86, 192] width 7 height 7
click at [74, 210] on span "beauty" at bounding box center [49, 206] width 60 height 7
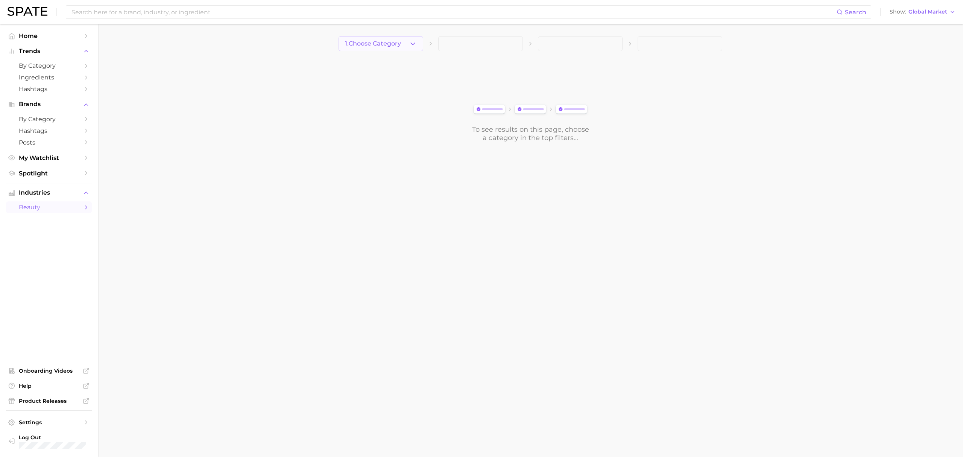
click at [403, 44] on button "1. Choose Category" at bounding box center [380, 43] width 85 height 15
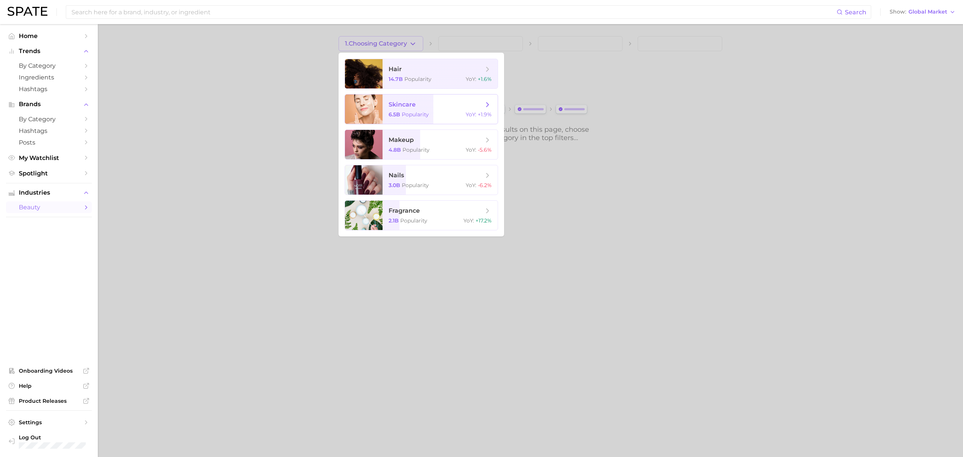
click at [408, 105] on span "skincare" at bounding box center [402, 104] width 27 height 7
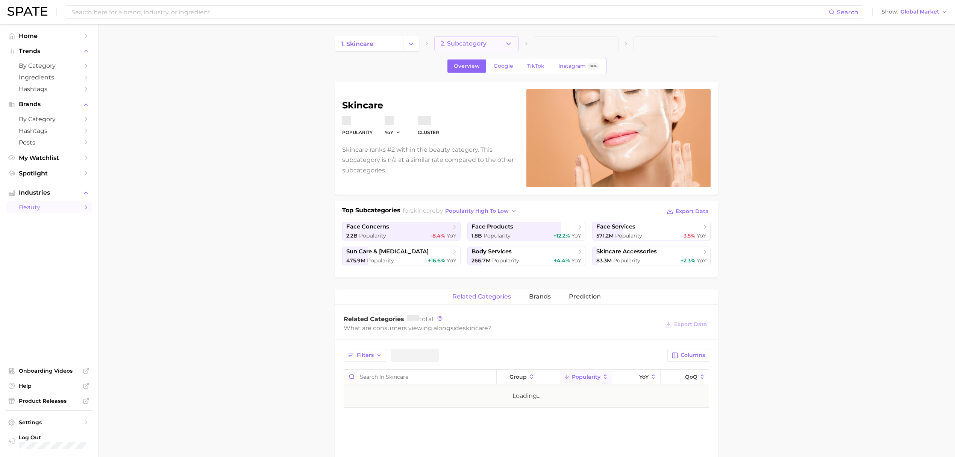
click at [469, 47] on button "2. Subcategory" at bounding box center [476, 43] width 85 height 15
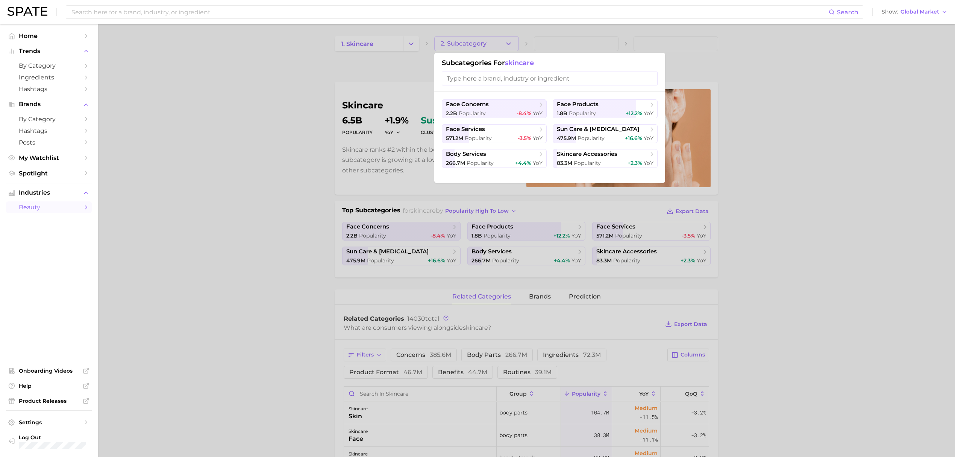
click at [459, 82] on input "search" at bounding box center [550, 78] width 216 height 14
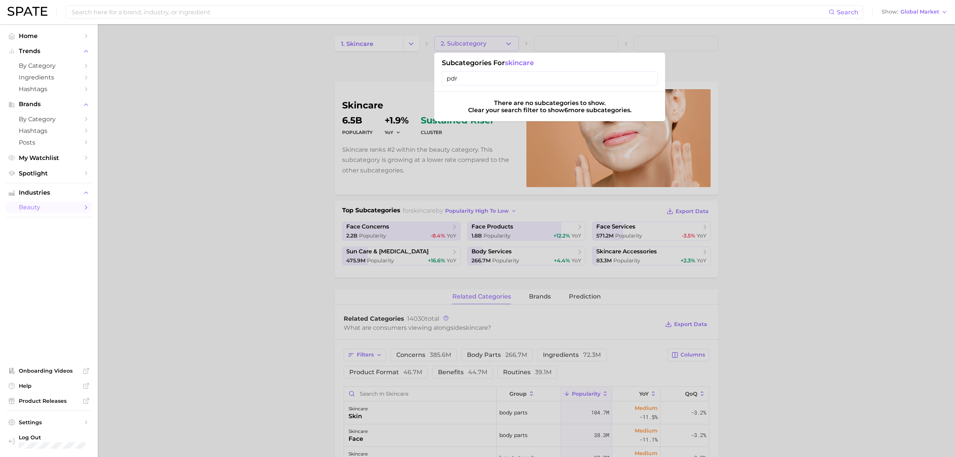
type input "pdrn"
click at [460, 80] on input "pdrn" at bounding box center [550, 78] width 216 height 14
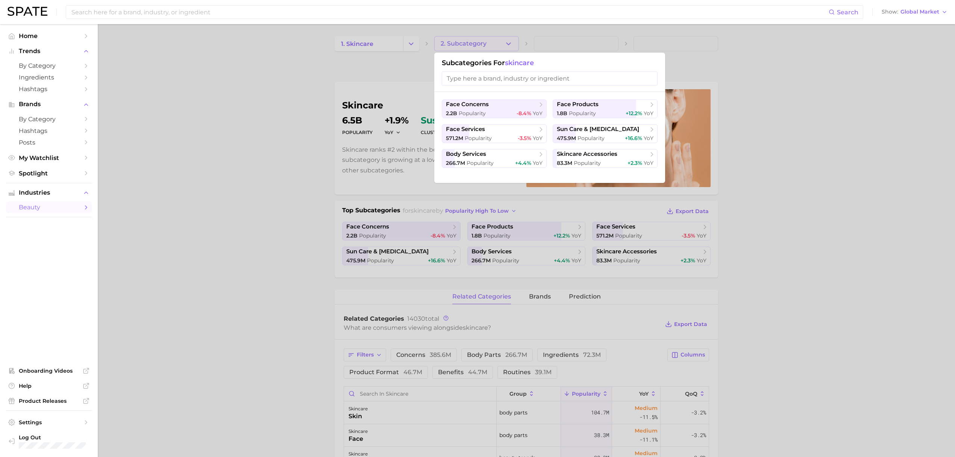
click at [804, 175] on div at bounding box center [477, 228] width 955 height 457
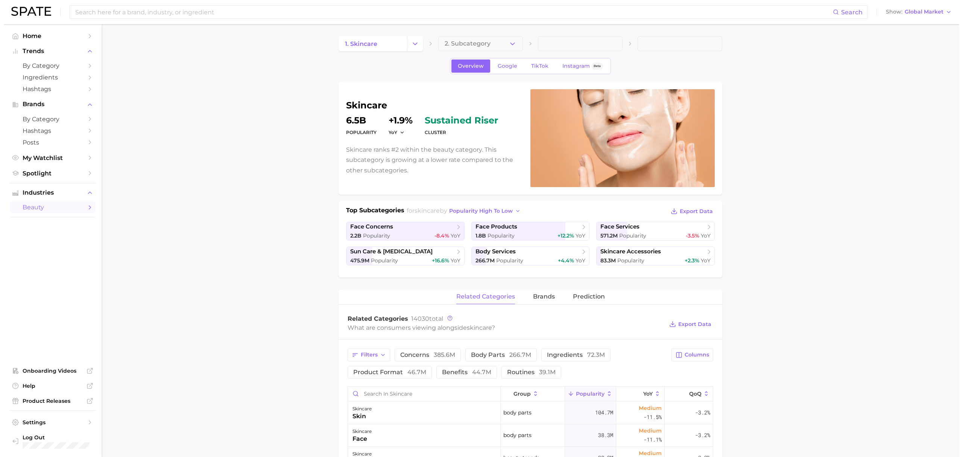
scroll to position [100, 0]
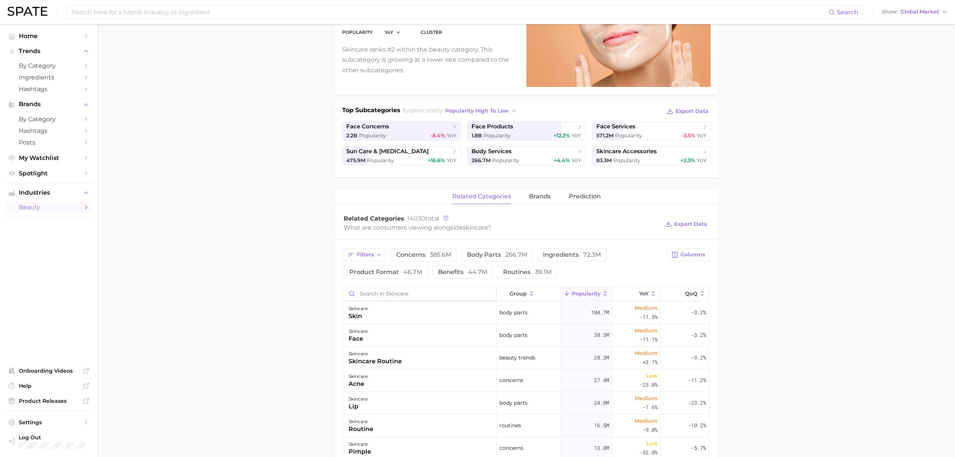
click at [449, 291] on input "Search in skincare" at bounding box center [420, 293] width 152 height 14
type input "pdrn"
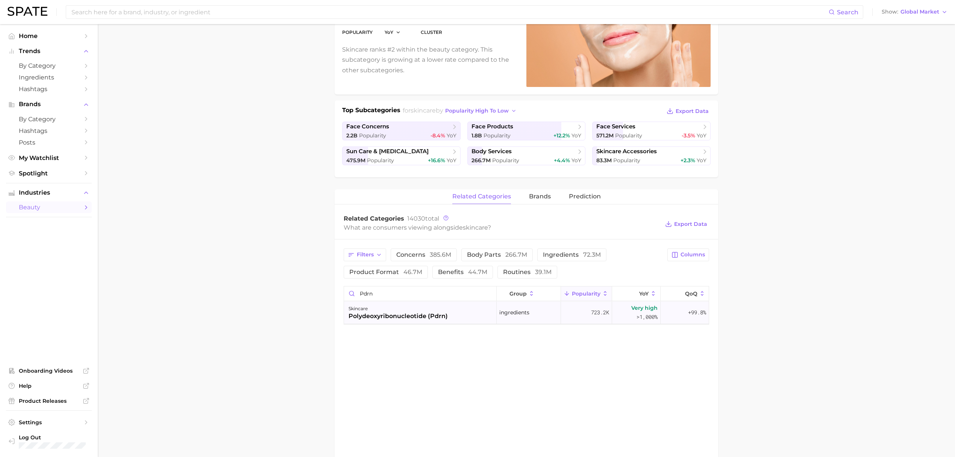
click at [432, 308] on div "skincare" at bounding box center [398, 308] width 99 height 9
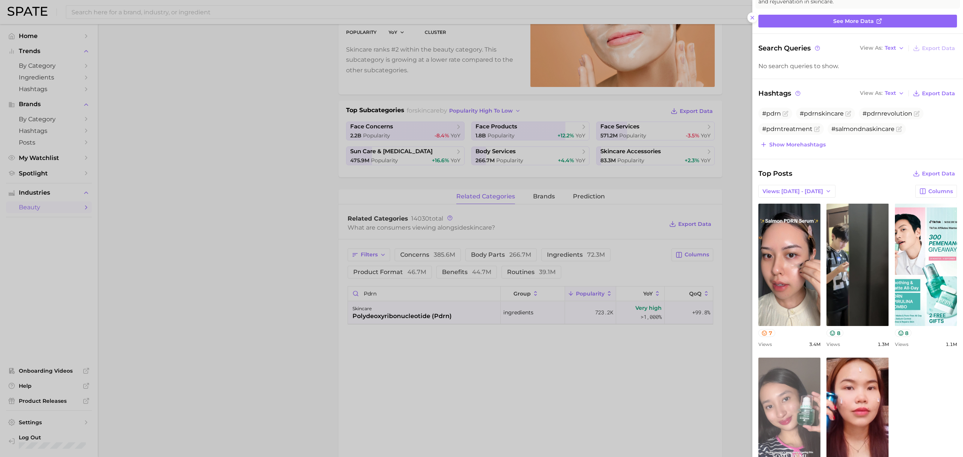
scroll to position [0, 0]
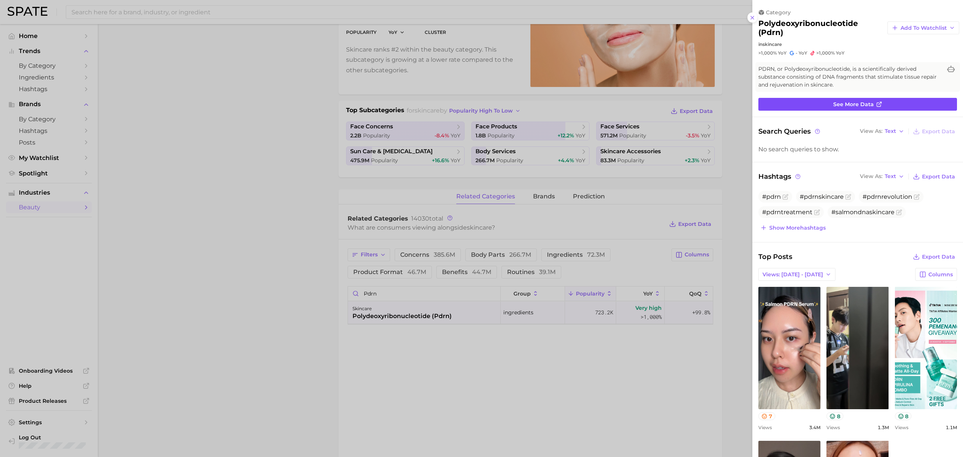
click at [803, 110] on link "See more data" at bounding box center [857, 104] width 199 height 13
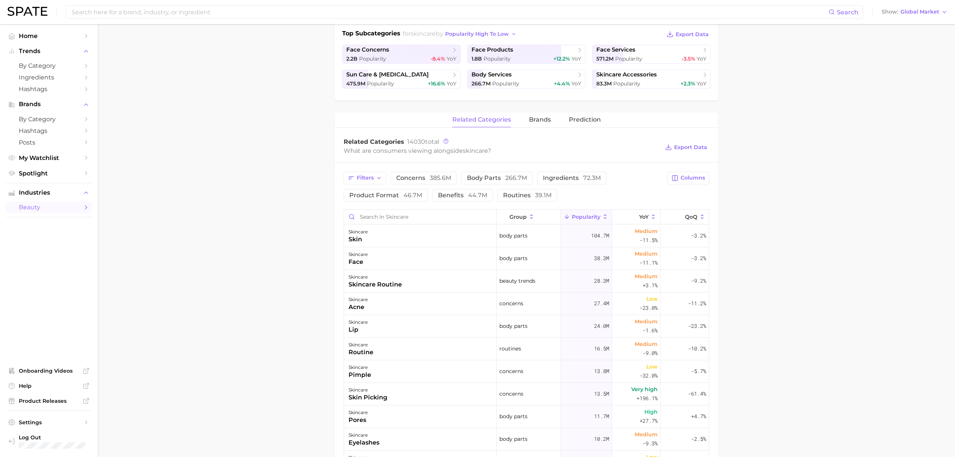
scroll to position [200, 0]
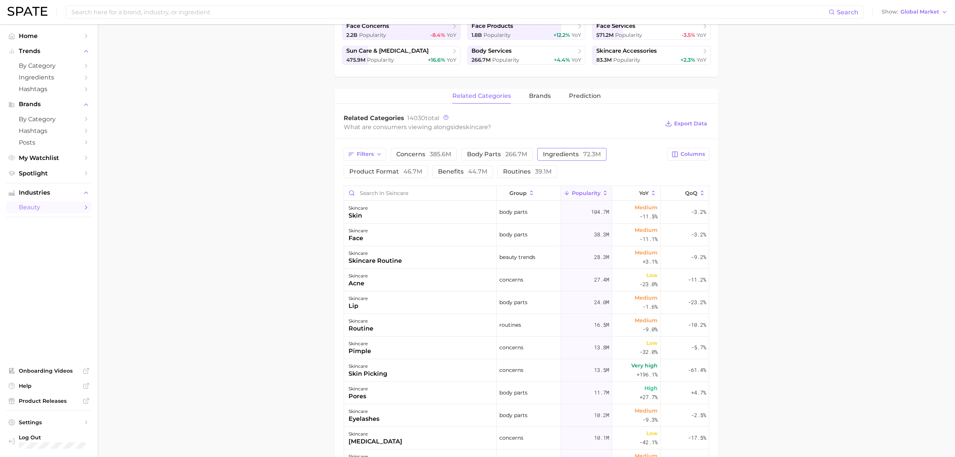
click at [552, 152] on span "ingredients 72.3m" at bounding box center [572, 154] width 58 height 6
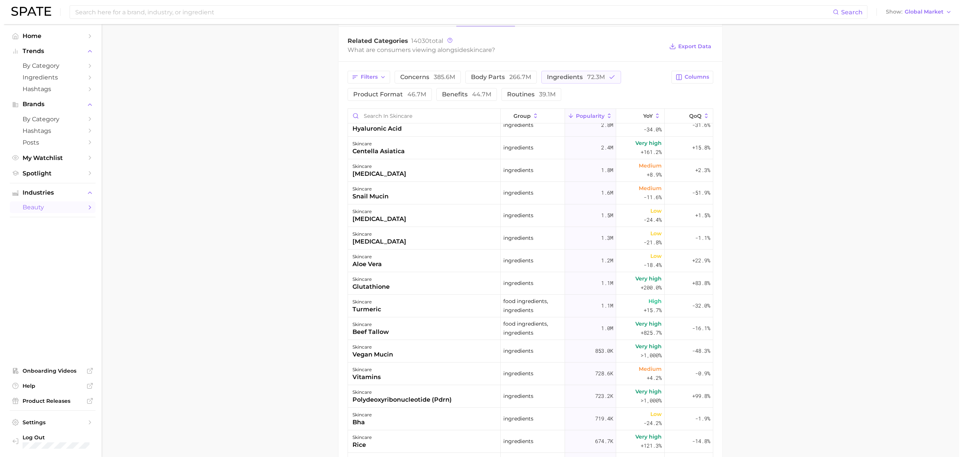
scroll to position [301, 0]
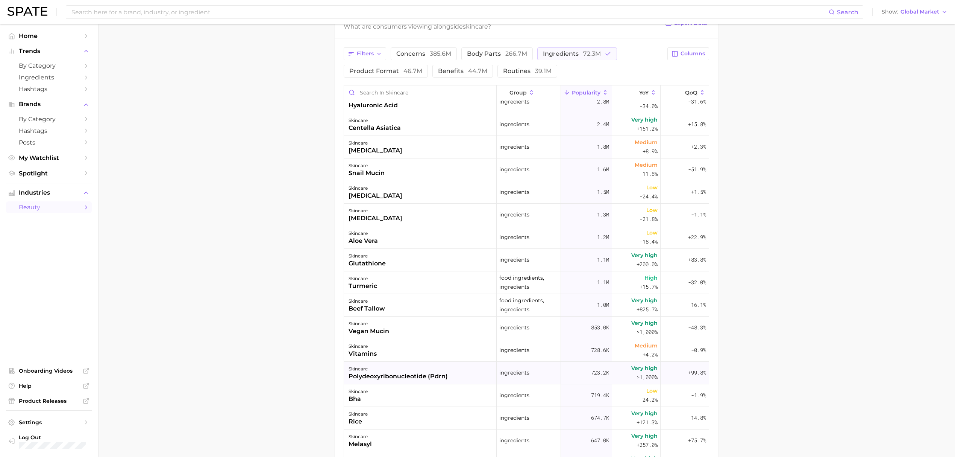
click at [363, 366] on div "skincare" at bounding box center [398, 368] width 99 height 9
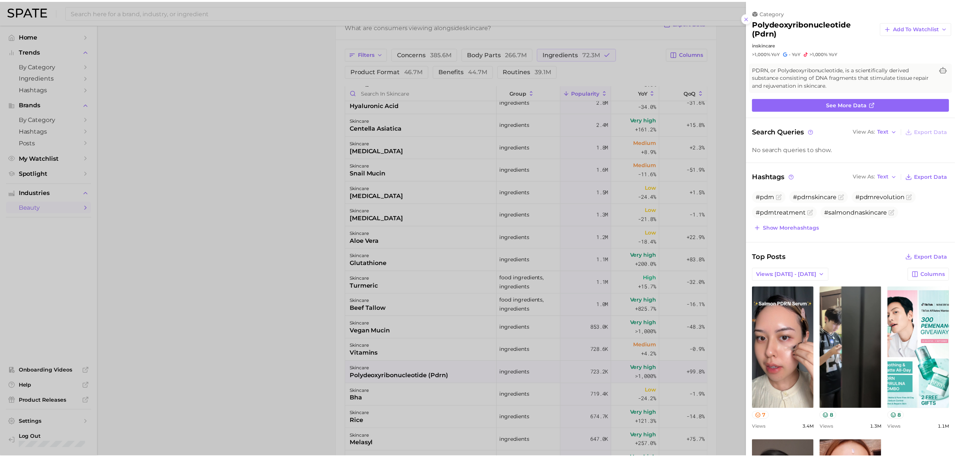
scroll to position [0, 0]
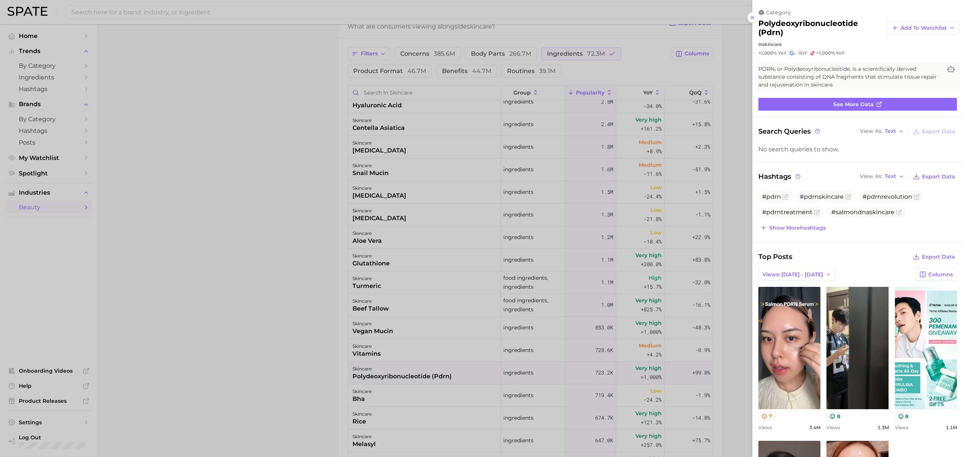
click at [268, 328] on div at bounding box center [481, 228] width 963 height 457
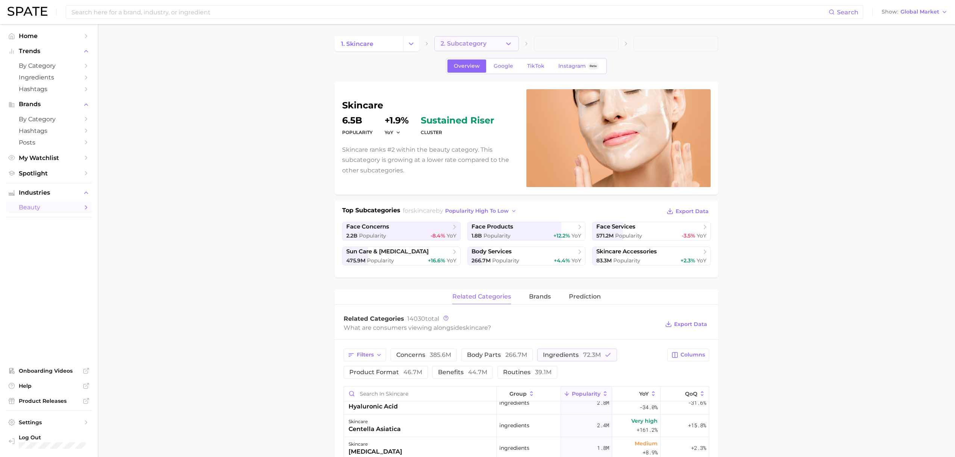
click at [488, 38] on button "2. Subcategory" at bounding box center [476, 43] width 85 height 15
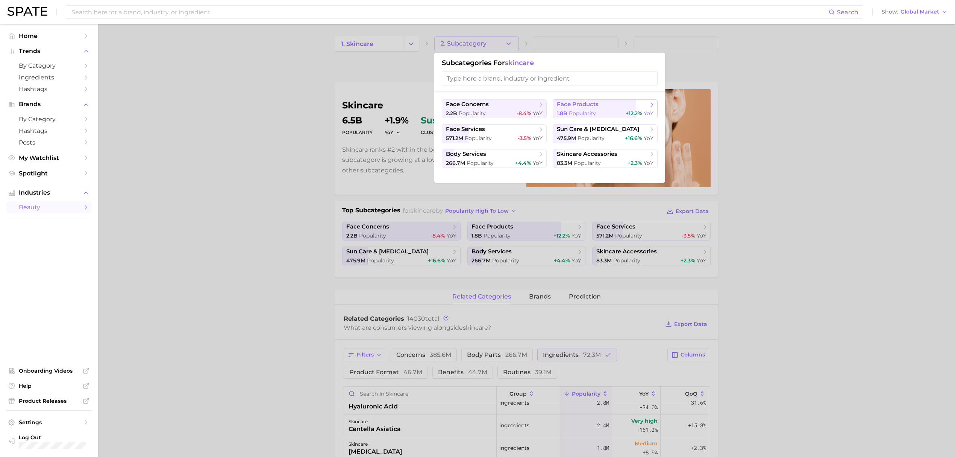
click at [580, 106] on span "face products" at bounding box center [578, 104] width 42 height 7
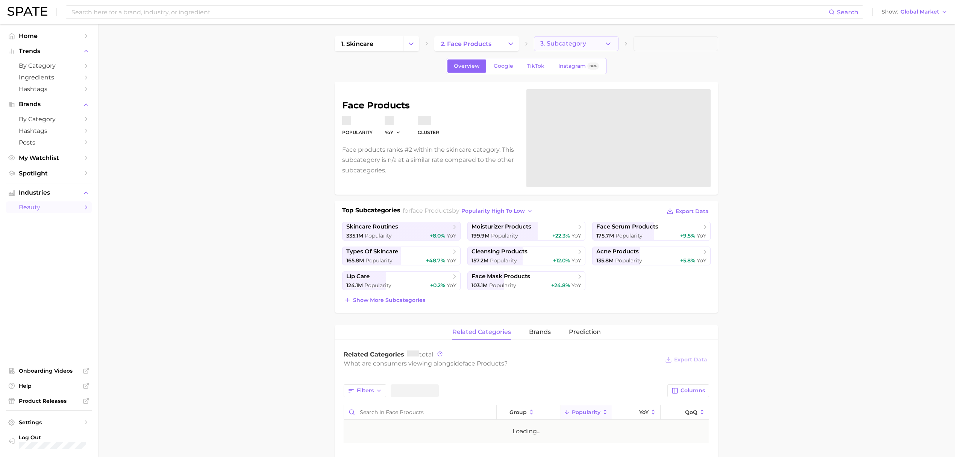
click at [606, 40] on icon "button" at bounding box center [608, 44] width 8 height 8
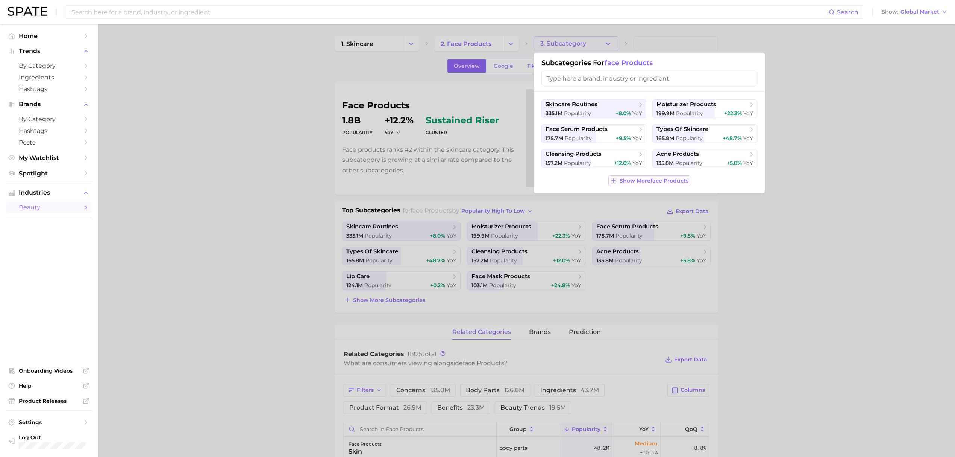
click at [674, 180] on span "Show More face products" at bounding box center [654, 181] width 69 height 6
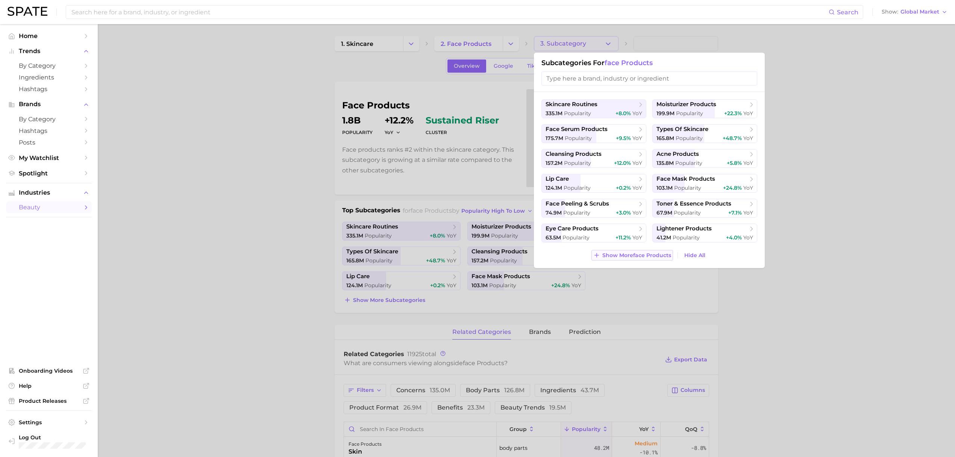
click at [660, 255] on span "Show More face products" at bounding box center [637, 255] width 69 height 6
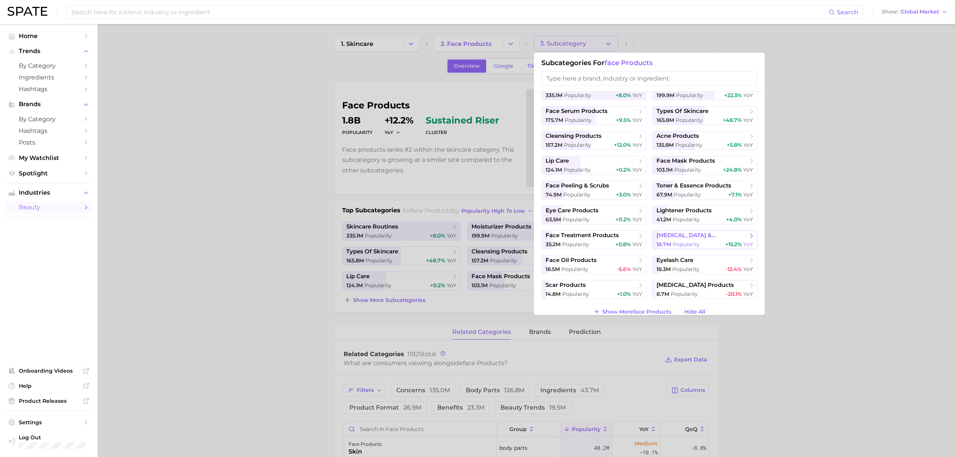
scroll to position [27, 0]
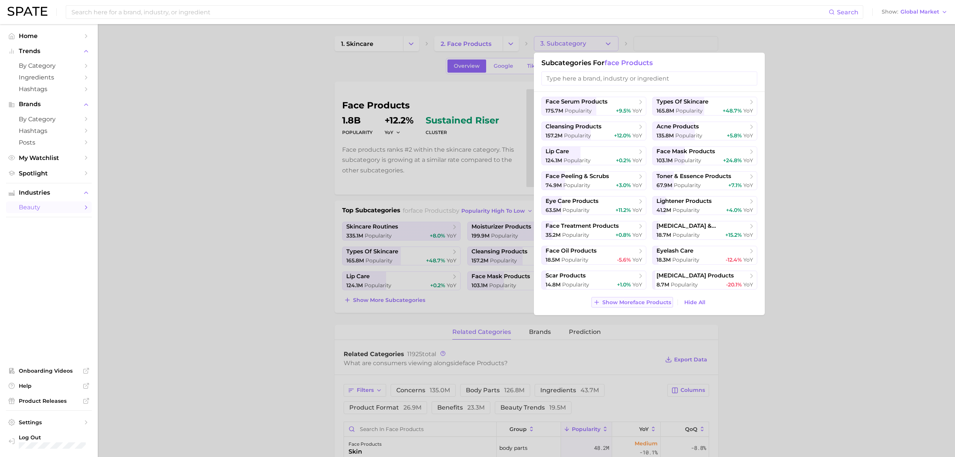
click at [624, 303] on span "Show More face products" at bounding box center [637, 302] width 69 height 6
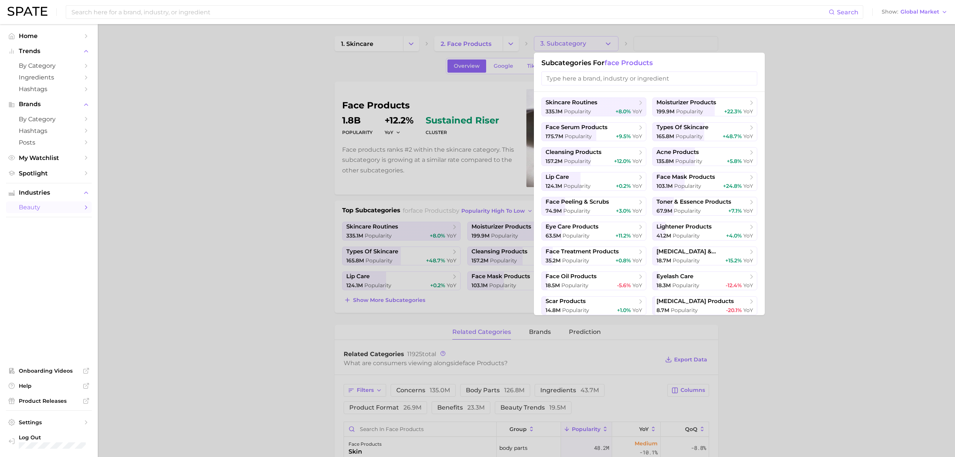
scroll to position [0, 0]
click at [461, 85] on div at bounding box center [477, 228] width 955 height 457
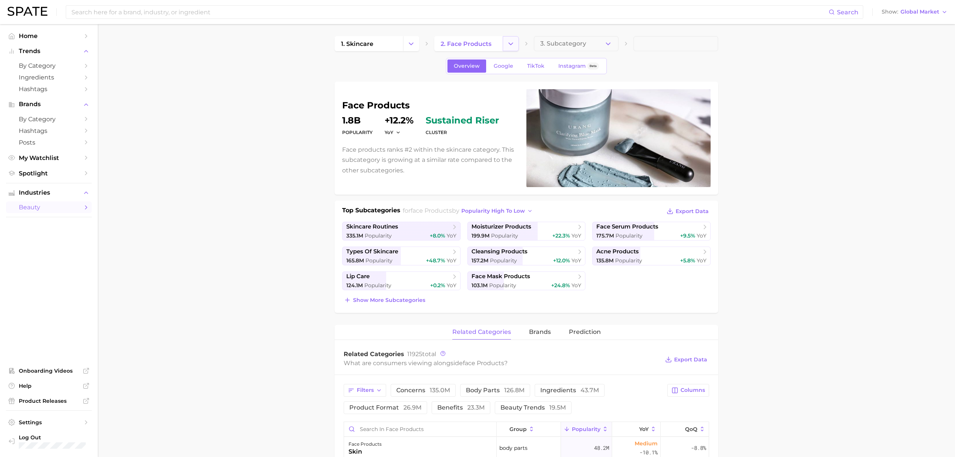
click at [509, 41] on icon "Change Category" at bounding box center [511, 44] width 8 height 8
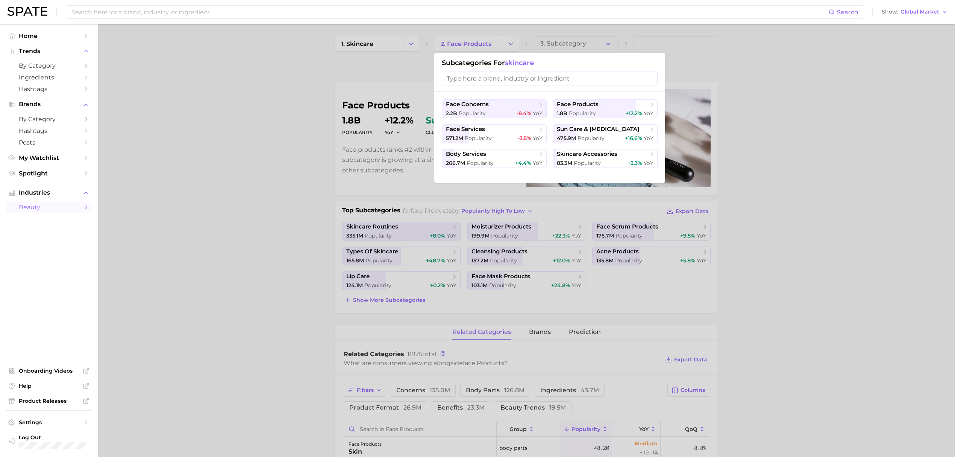
click at [590, 53] on div "Subcategories for skincare" at bounding box center [549, 72] width 231 height 39
click at [563, 80] on input "search" at bounding box center [550, 78] width 216 height 14
click at [784, 71] on div at bounding box center [477, 228] width 955 height 457
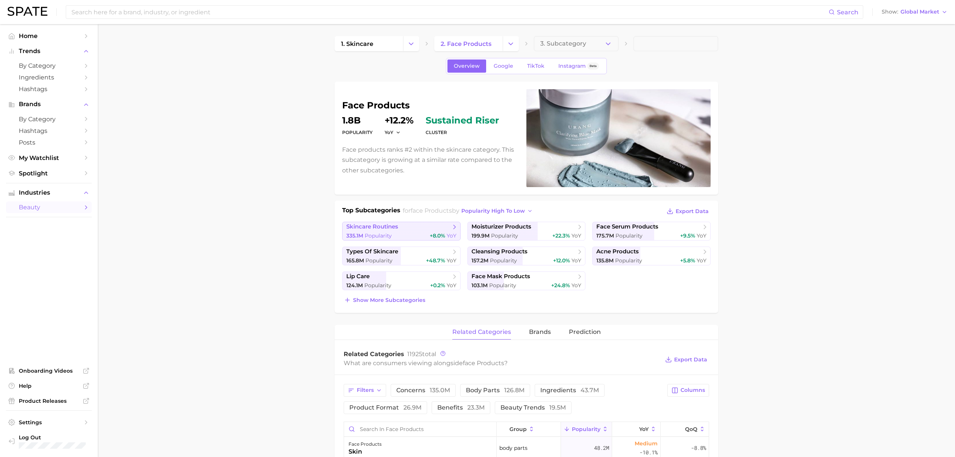
click at [452, 228] on icon at bounding box center [455, 227] width 8 height 8
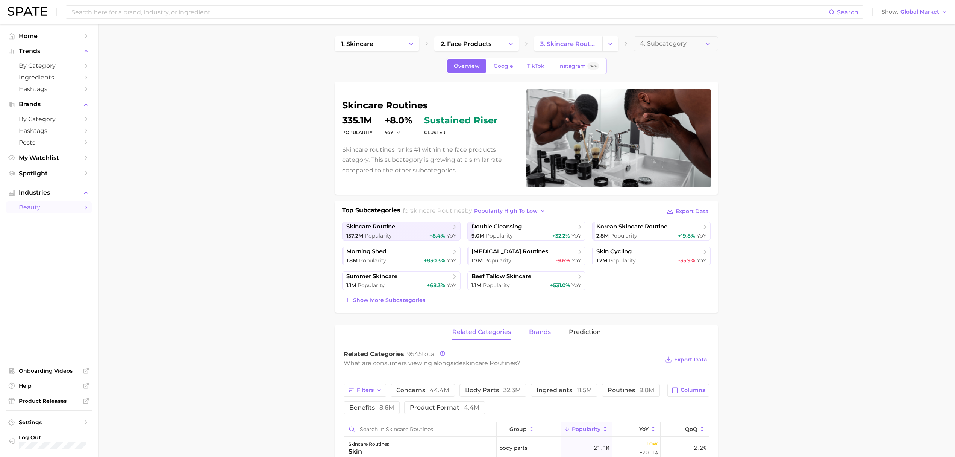
click at [531, 335] on span "brands" at bounding box center [540, 331] width 22 height 7
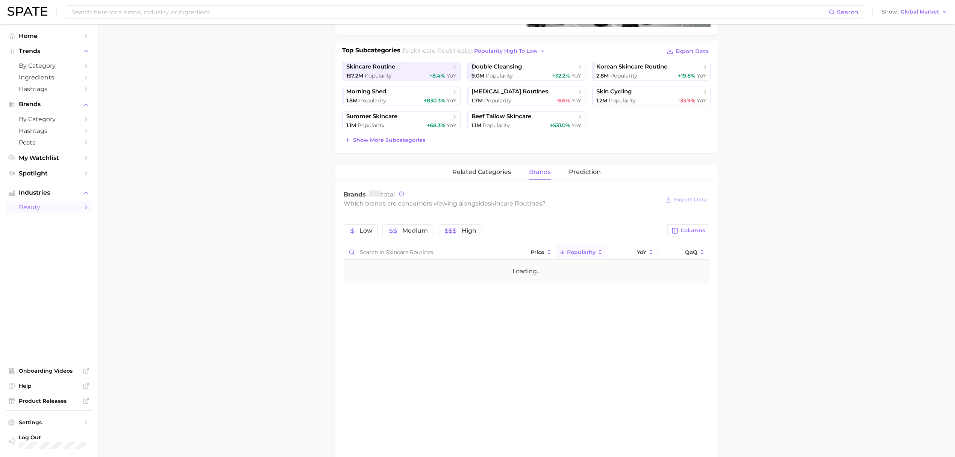
scroll to position [200, 0]
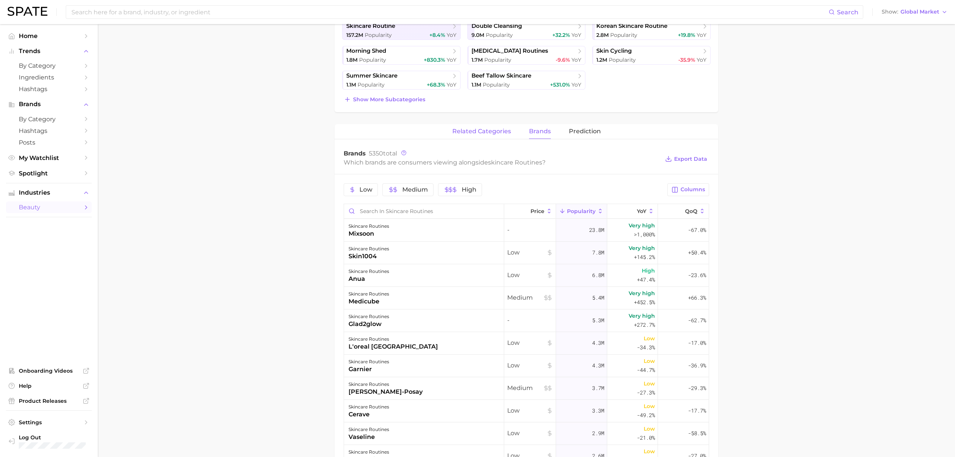
click at [490, 132] on span "related categories" at bounding box center [481, 131] width 59 height 7
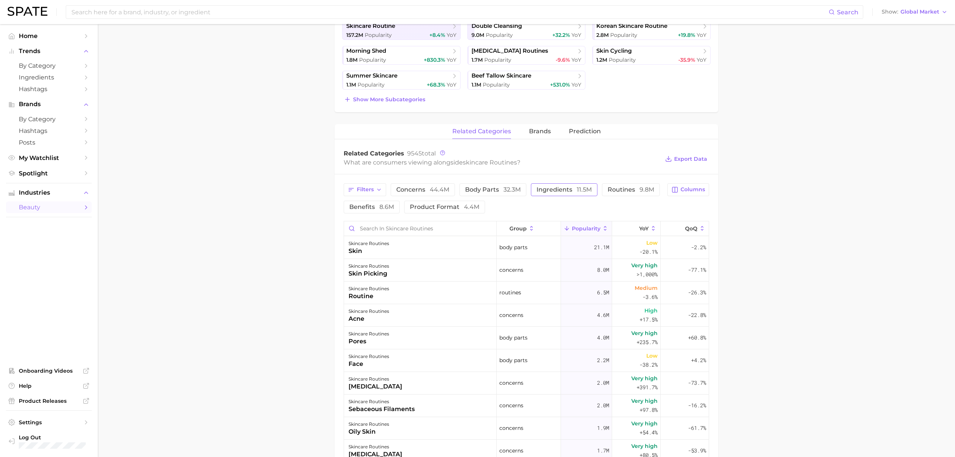
click at [535, 188] on button "ingredients 11.5m" at bounding box center [564, 189] width 67 height 13
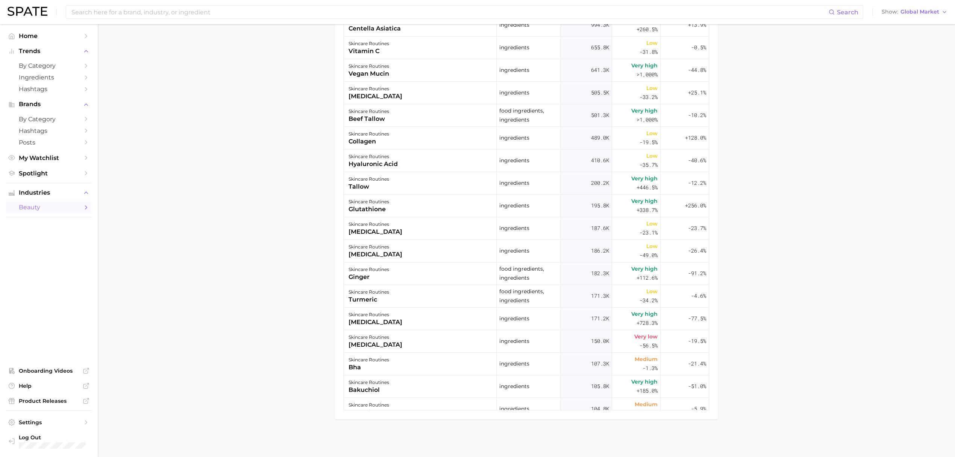
scroll to position [0, 0]
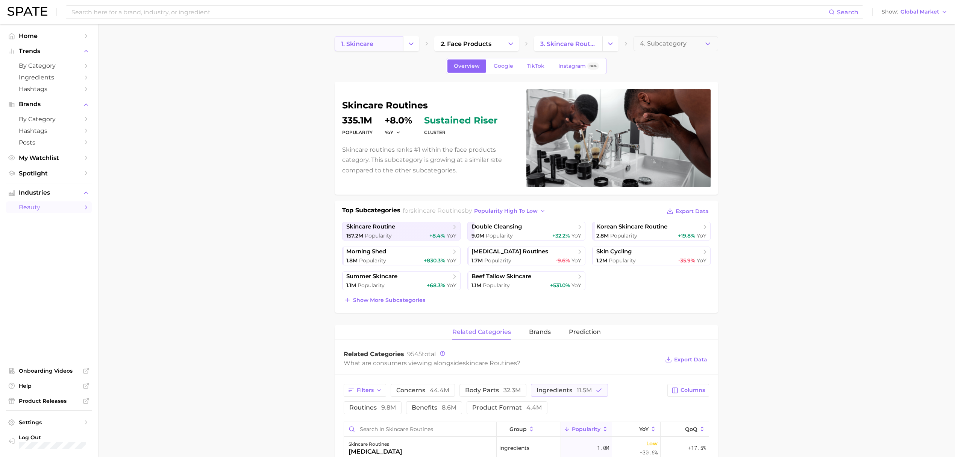
click at [384, 38] on link "1. skincare" at bounding box center [369, 43] width 68 height 15
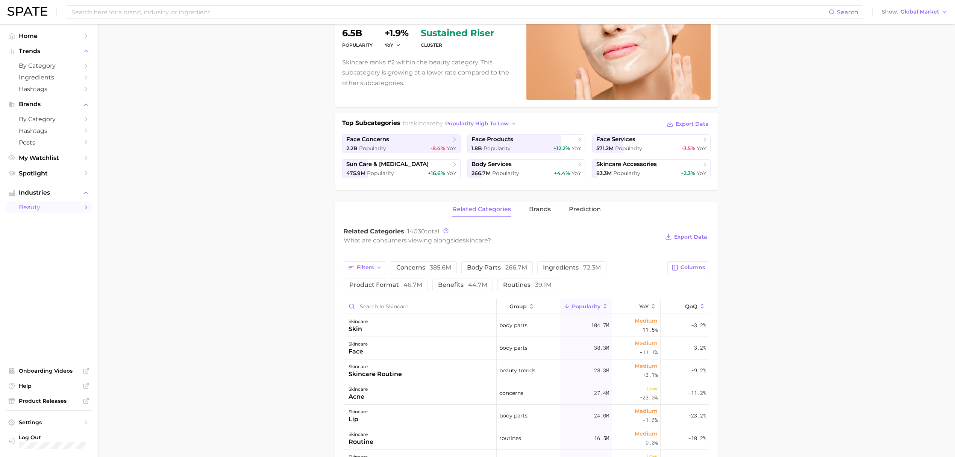
scroll to position [200, 0]
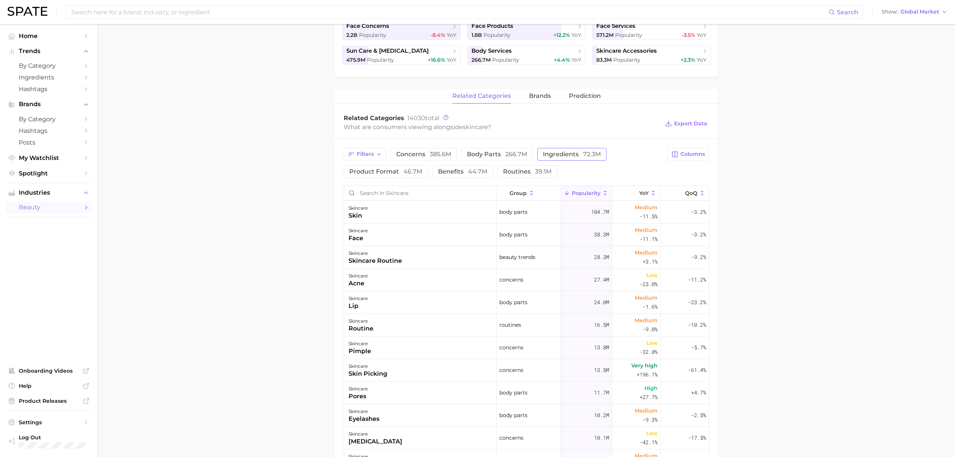
click at [578, 150] on button "ingredients 72.3m" at bounding box center [571, 154] width 69 height 13
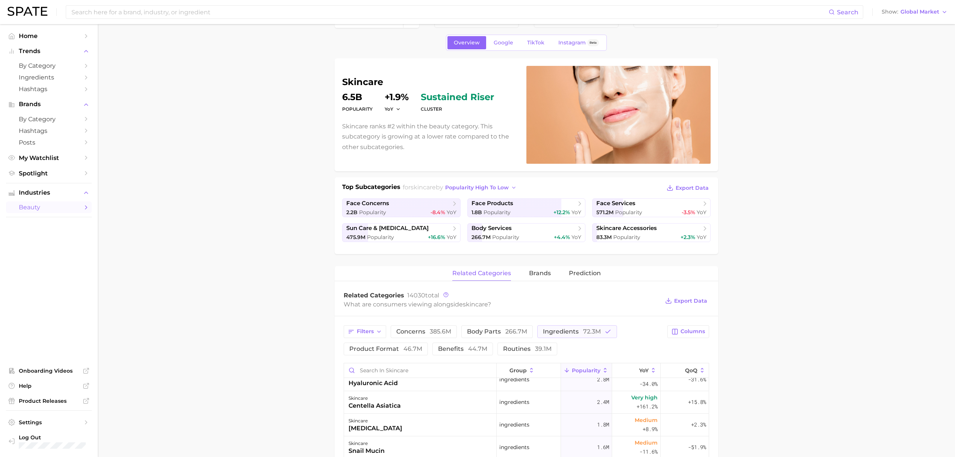
scroll to position [0, 0]
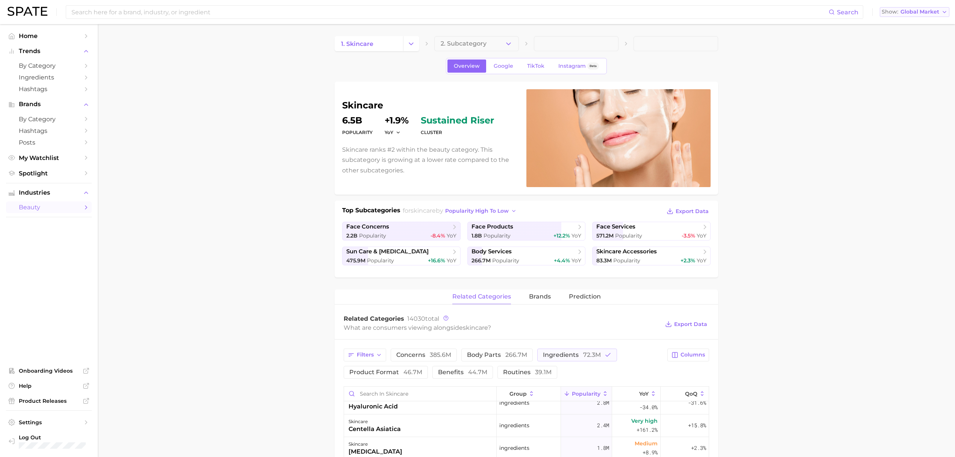
click at [902, 8] on button "Show Global Market" at bounding box center [915, 12] width 70 height 10
click at [902, 25] on span "United States" at bounding box center [913, 24] width 58 height 6
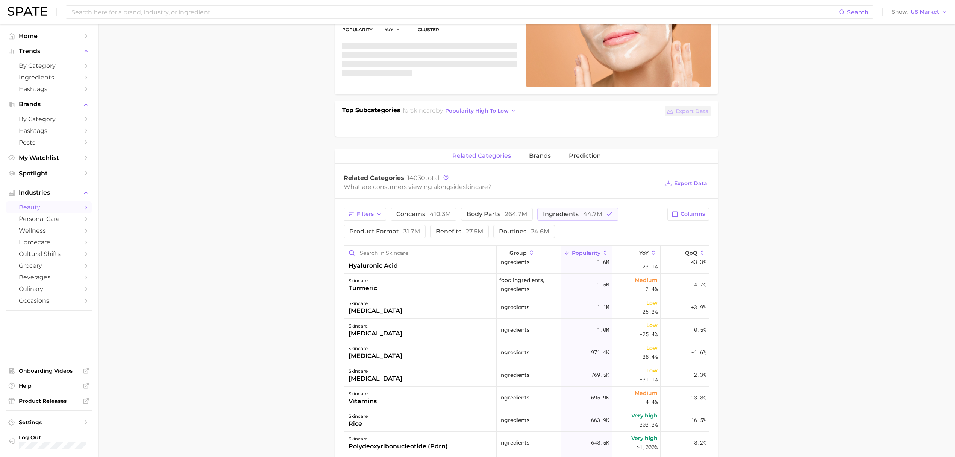
scroll to position [103, 0]
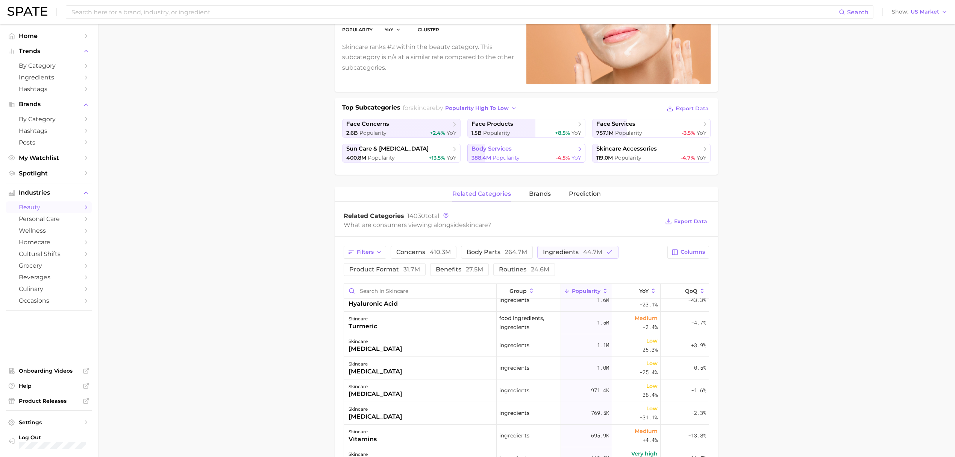
click at [548, 160] on div "388.4m Popularity -4.5% YoY" at bounding box center [527, 157] width 110 height 7
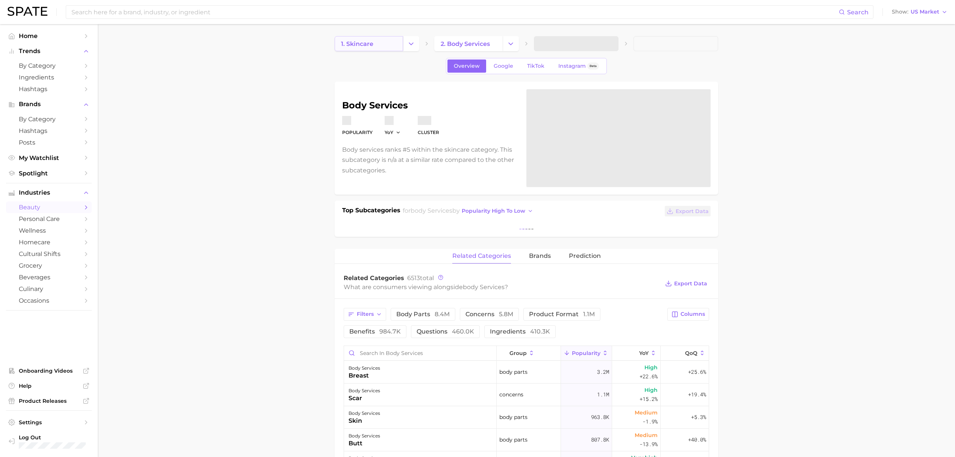
click at [387, 44] on link "1. skincare" at bounding box center [369, 43] width 68 height 15
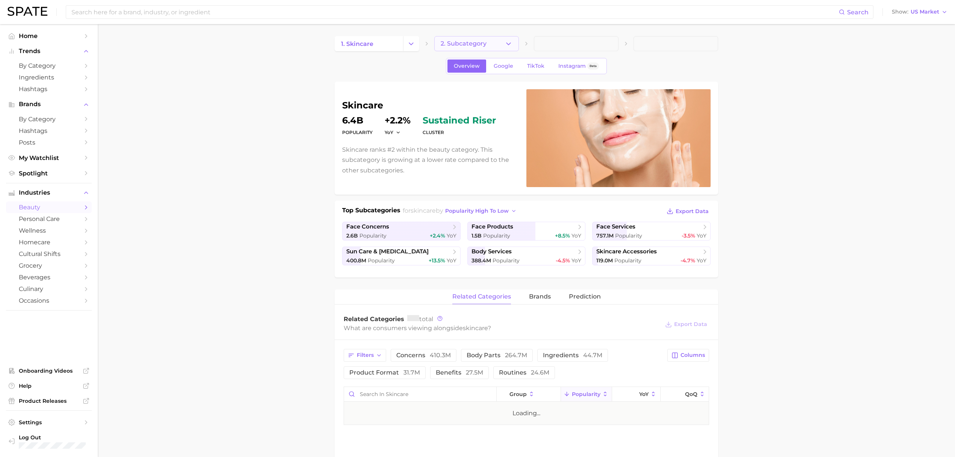
click at [468, 44] on span "2. Subcategory" at bounding box center [464, 43] width 46 height 7
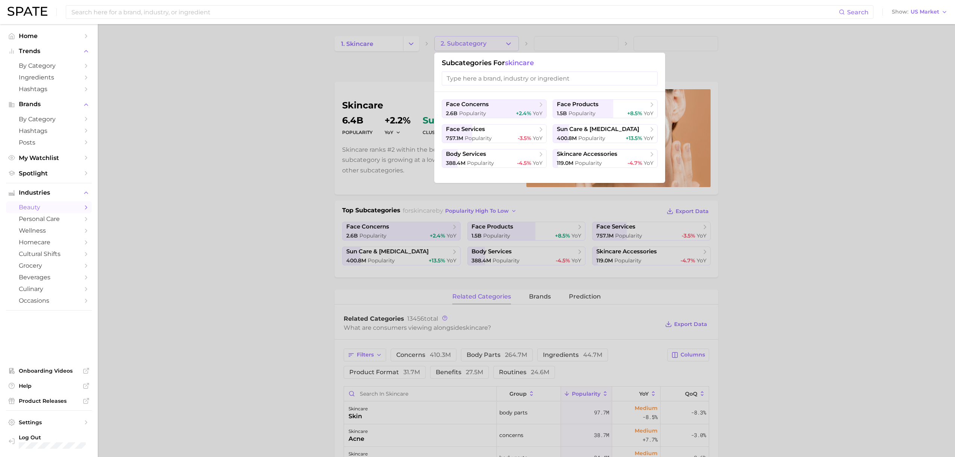
click at [515, 75] on input "search" at bounding box center [550, 78] width 216 height 14
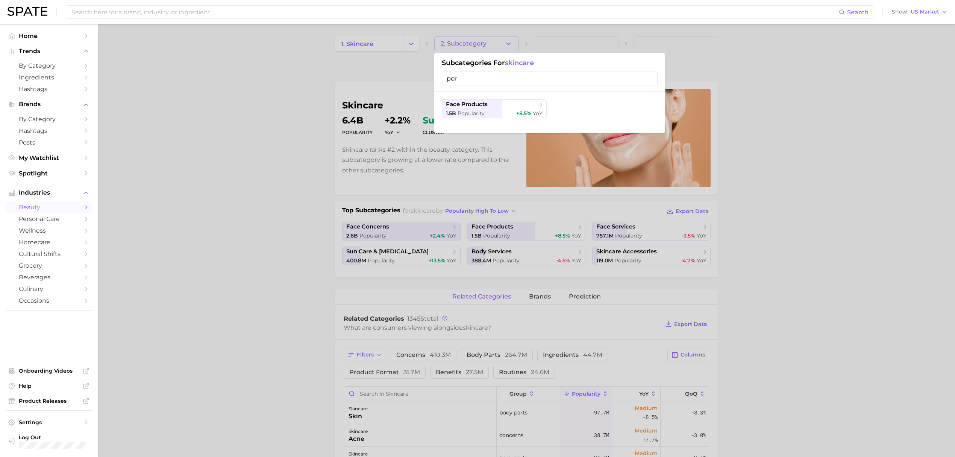
type input "pdrn"
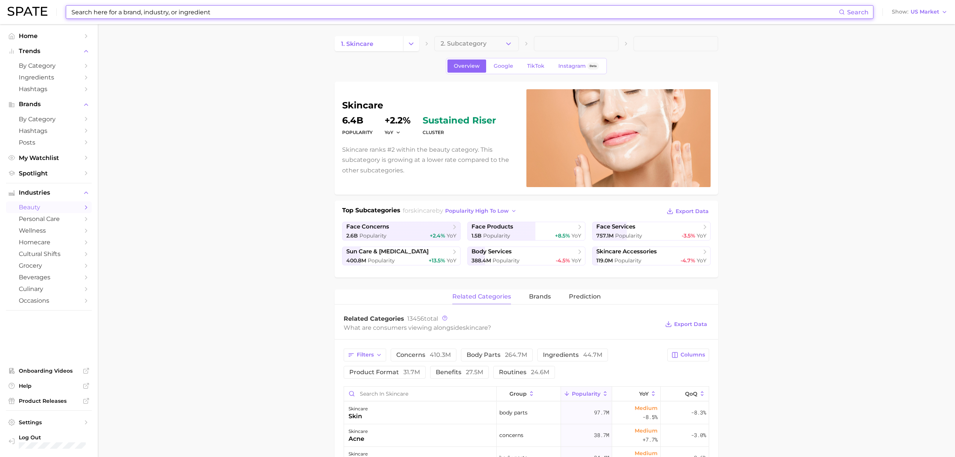
click at [392, 17] on input at bounding box center [455, 12] width 768 height 13
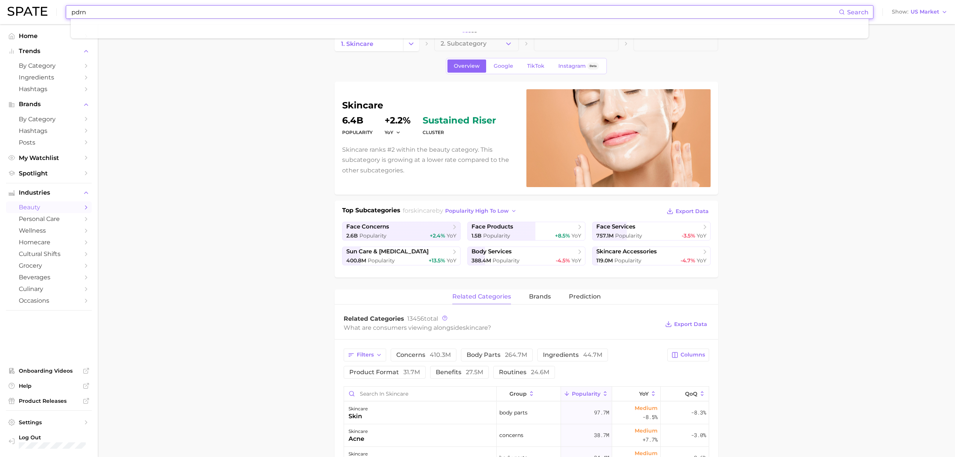
type input "pdrn"
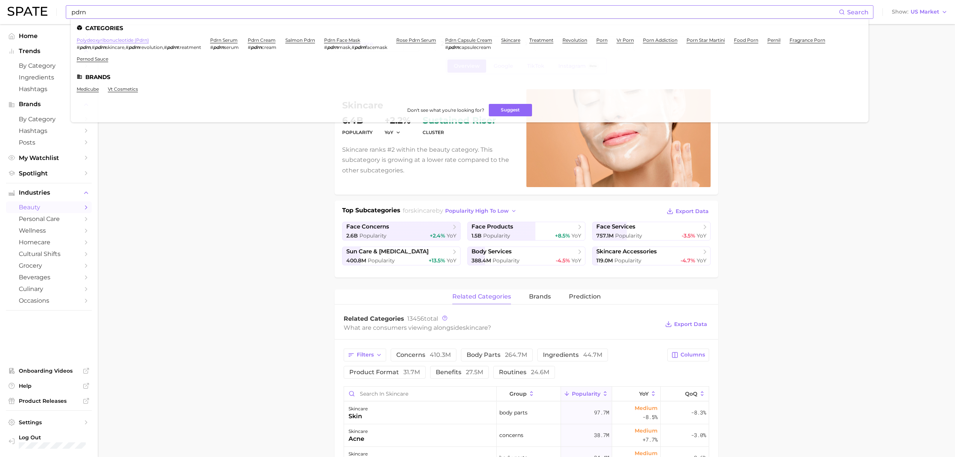
click at [132, 41] on link "polydeoxyribonucleotide (pdrn)" at bounding box center [113, 40] width 72 height 6
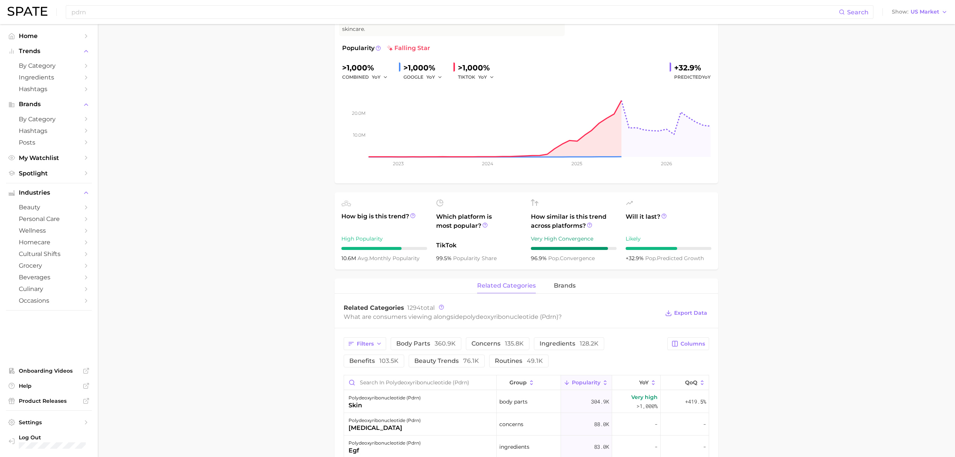
scroll to position [200, 0]
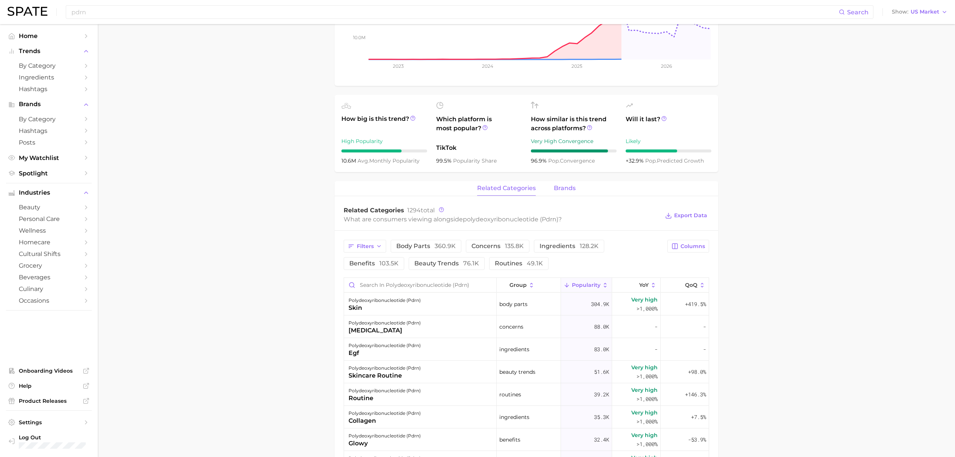
click at [554, 187] on span "brands" at bounding box center [565, 188] width 22 height 7
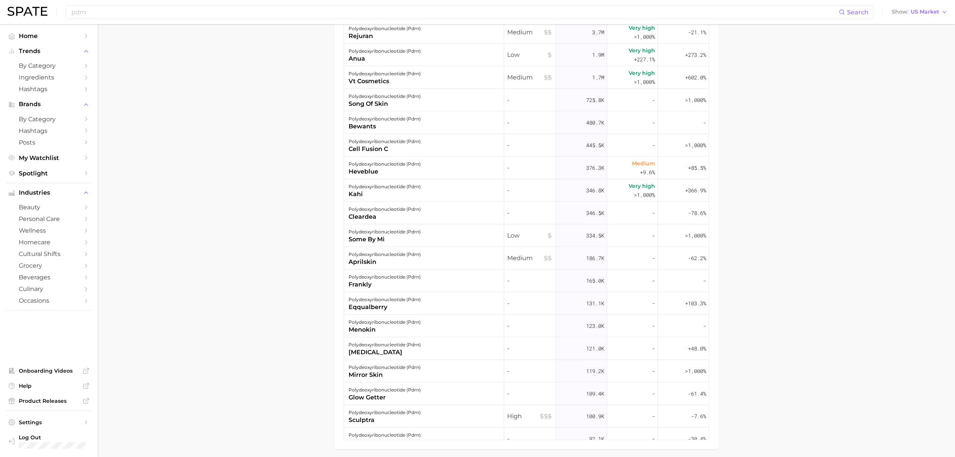
scroll to position [501, 0]
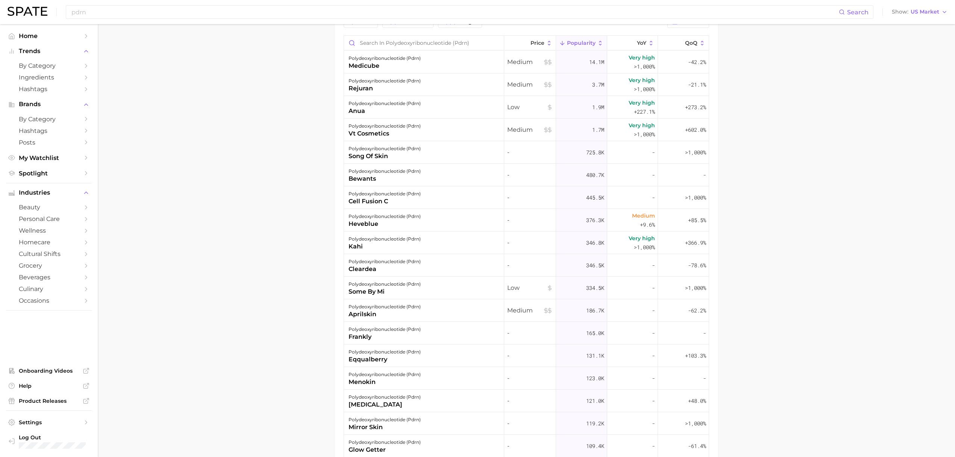
scroll to position [401, 0]
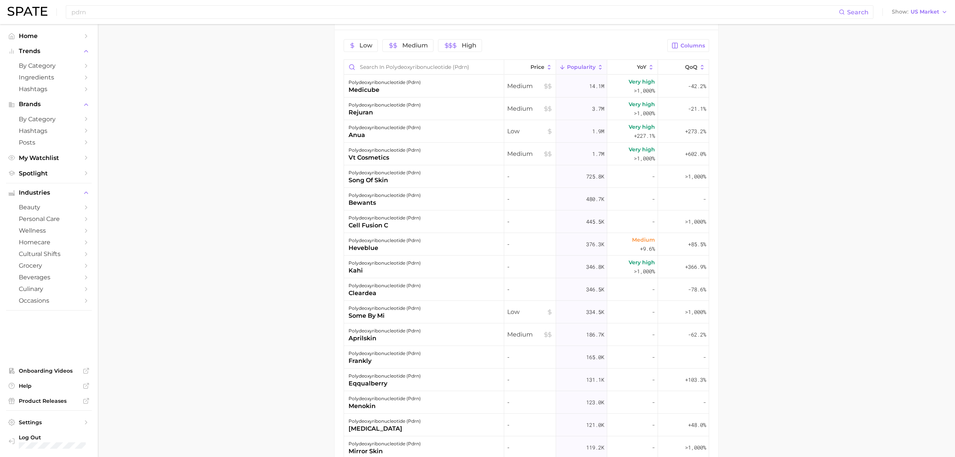
click at [745, 340] on main "1. ingredients 2. scientific products 3. polydeoxyribonucleotide (pdrn) Overvie…" at bounding box center [526, 92] width 857 height 939
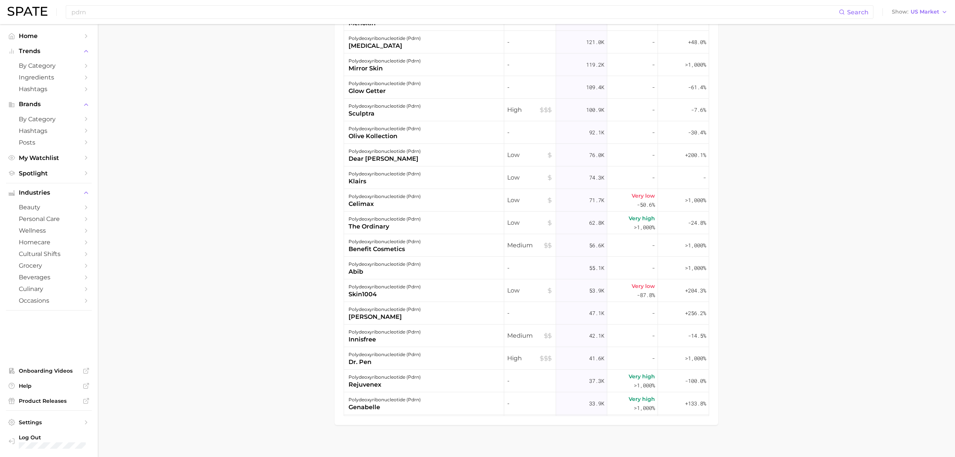
scroll to position [301, 0]
